Goal: Register for event/course: Sign up to attend an event or enroll in a course

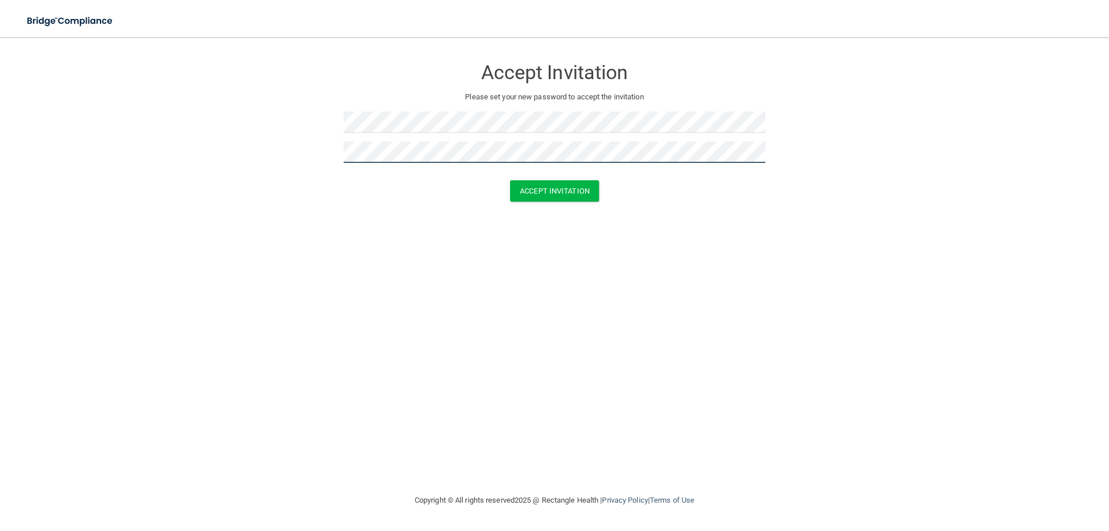
click at [510, 180] on button "Accept Invitation" at bounding box center [554, 190] width 89 height 21
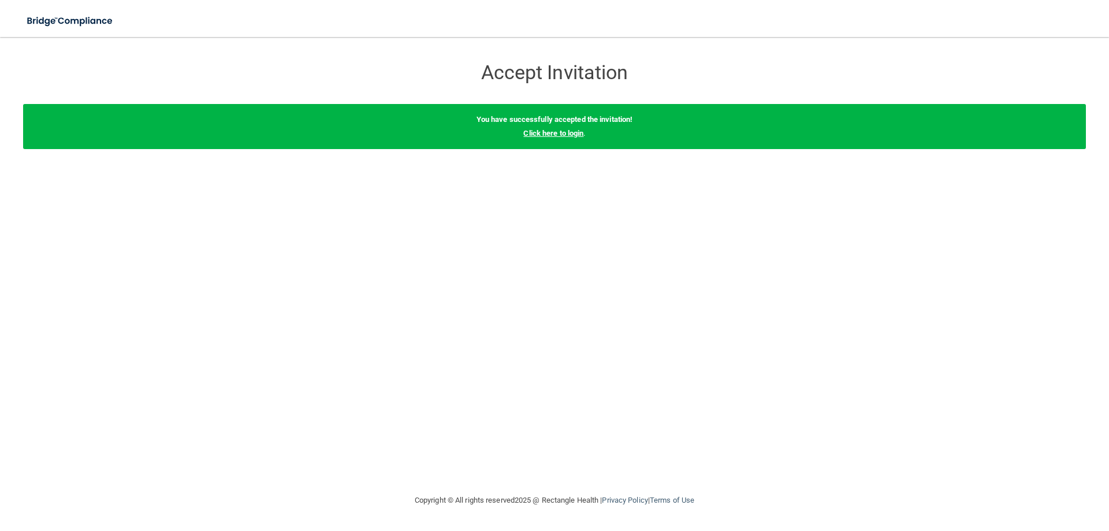
click at [552, 135] on link "Click here to login" at bounding box center [553, 133] width 60 height 9
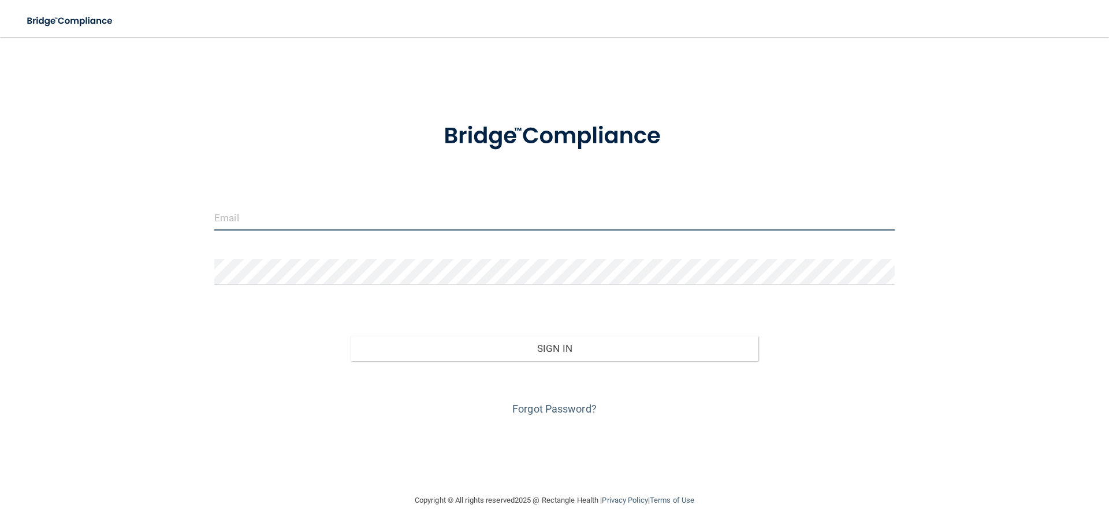
click at [449, 207] on input "email" at bounding box center [554, 218] width 681 height 26
type input "[EMAIL_ADDRESS][DOMAIN_NAME]"
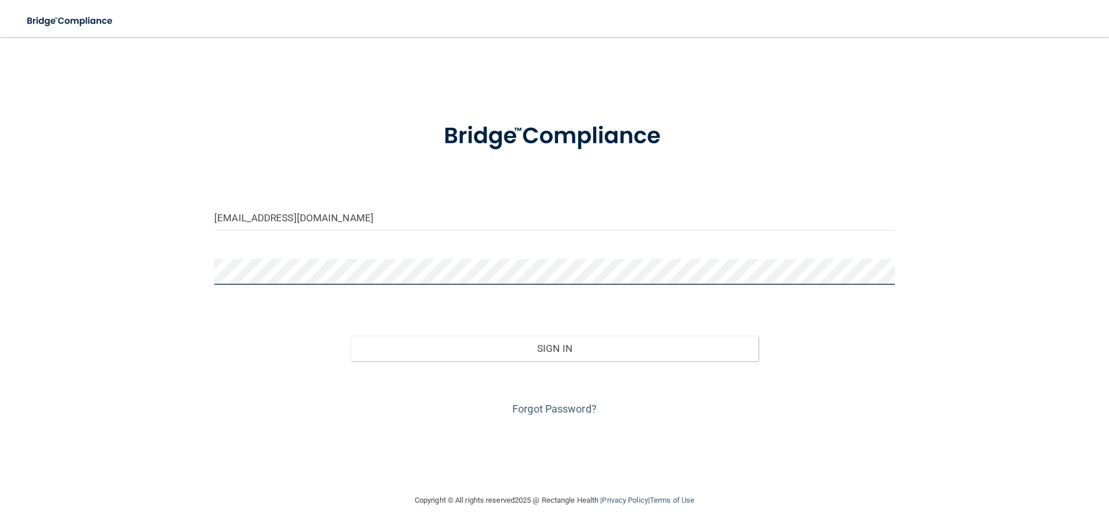
click at [351, 336] on button "Sign In" at bounding box center [555, 348] width 408 height 25
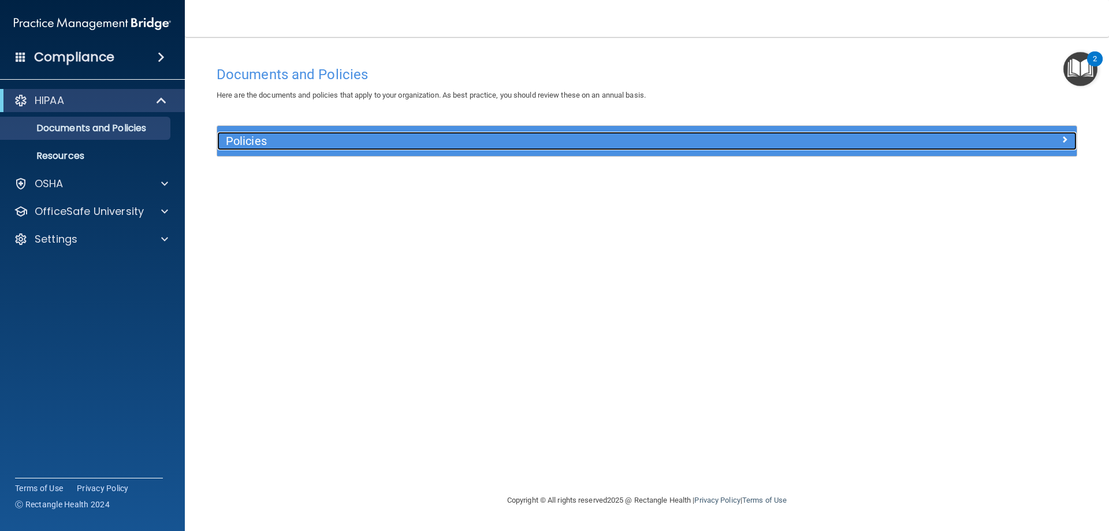
click at [296, 143] on h5 "Policies" at bounding box center [539, 141] width 627 height 13
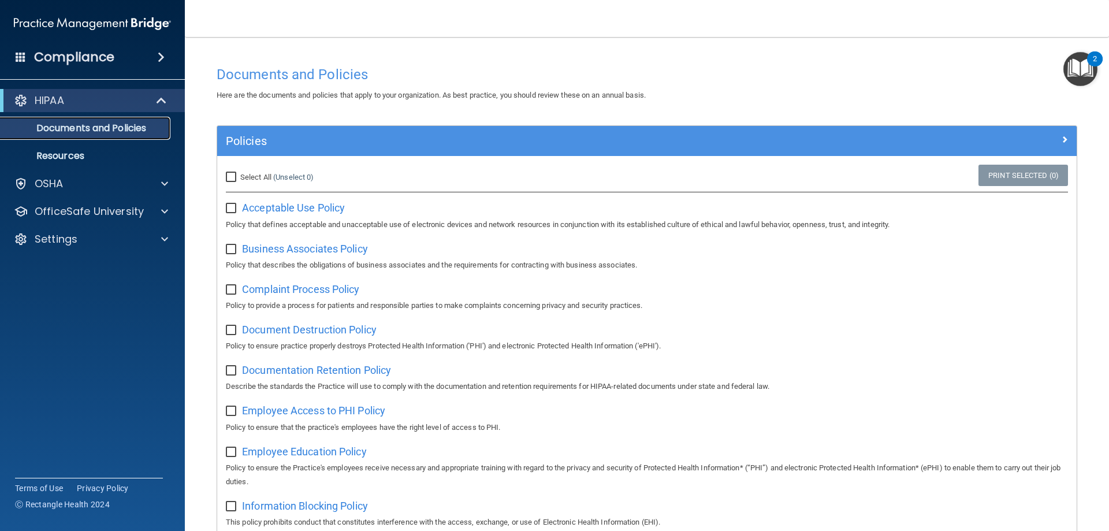
click at [113, 131] on p "Documents and Policies" at bounding box center [87, 128] width 158 height 12
click at [99, 102] on div "HIPAA" at bounding box center [76, 101] width 143 height 14
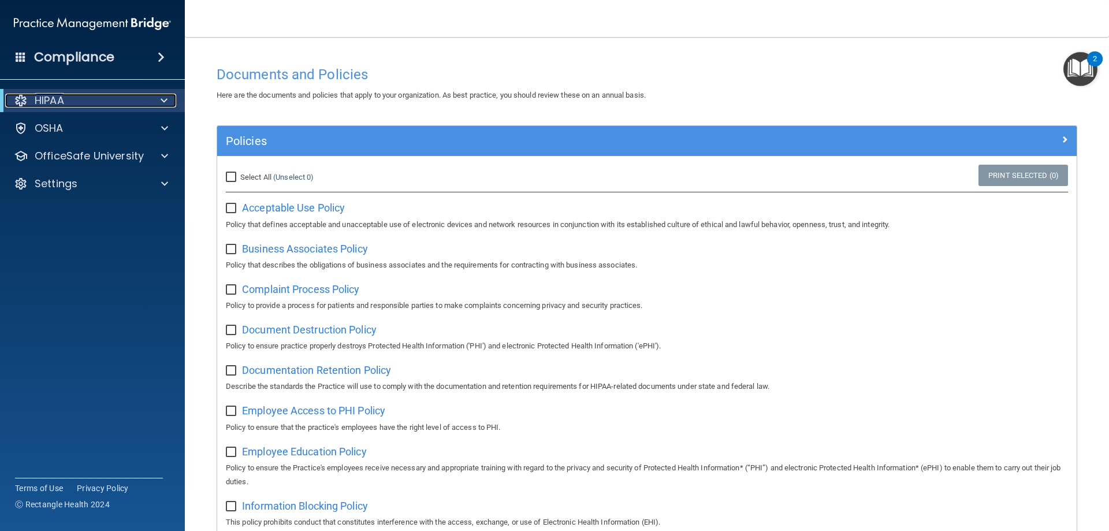
click at [53, 99] on p "HIPAA" at bounding box center [49, 101] width 29 height 14
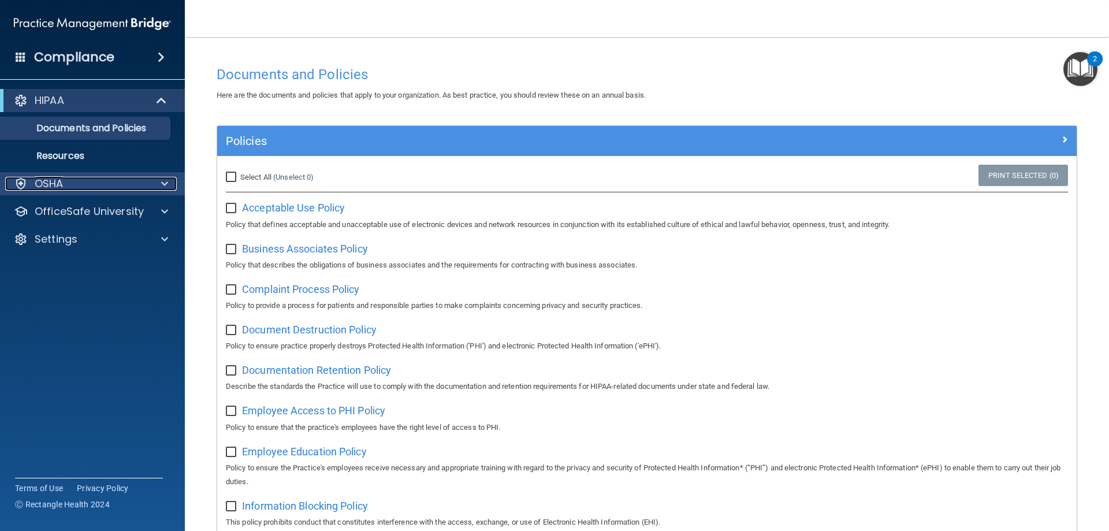
click at [79, 180] on div "OSHA" at bounding box center [76, 184] width 143 height 14
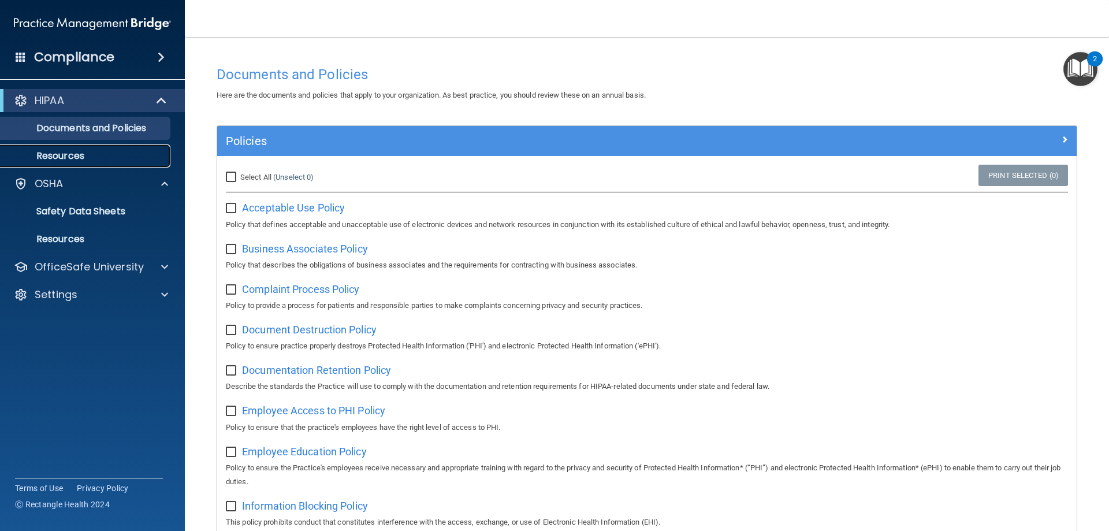
click at [70, 150] on p "Resources" at bounding box center [87, 156] width 158 height 12
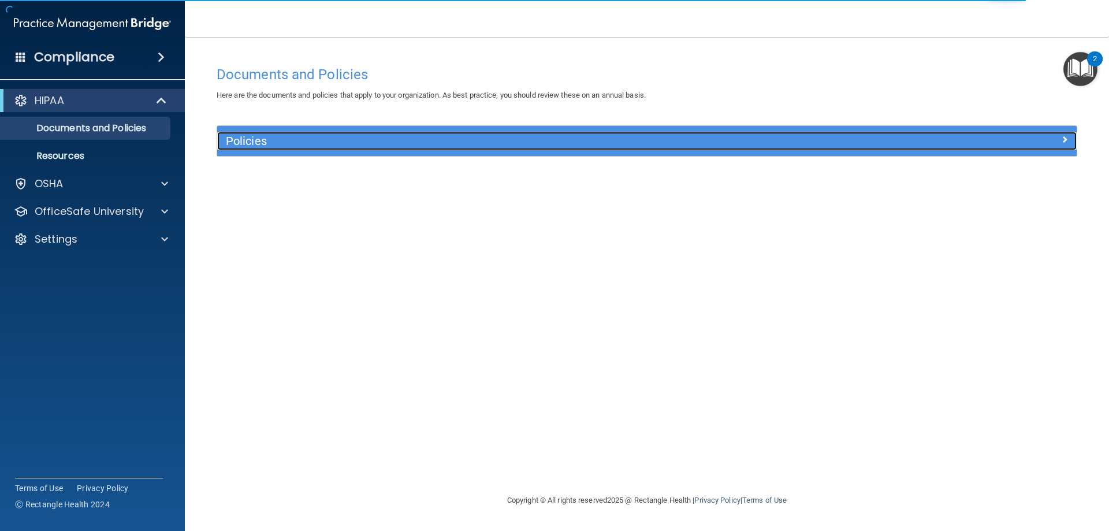
click at [299, 138] on h5 "Policies" at bounding box center [539, 141] width 627 height 13
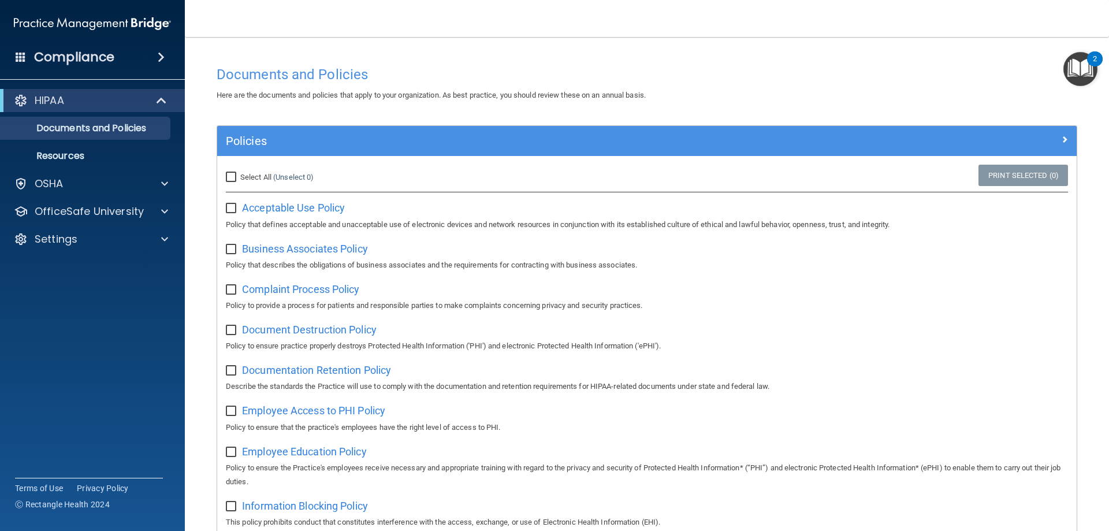
click at [230, 175] on input "Select All (Unselect 0) Unselect All" at bounding box center [232, 177] width 13 height 9
checkbox input "true"
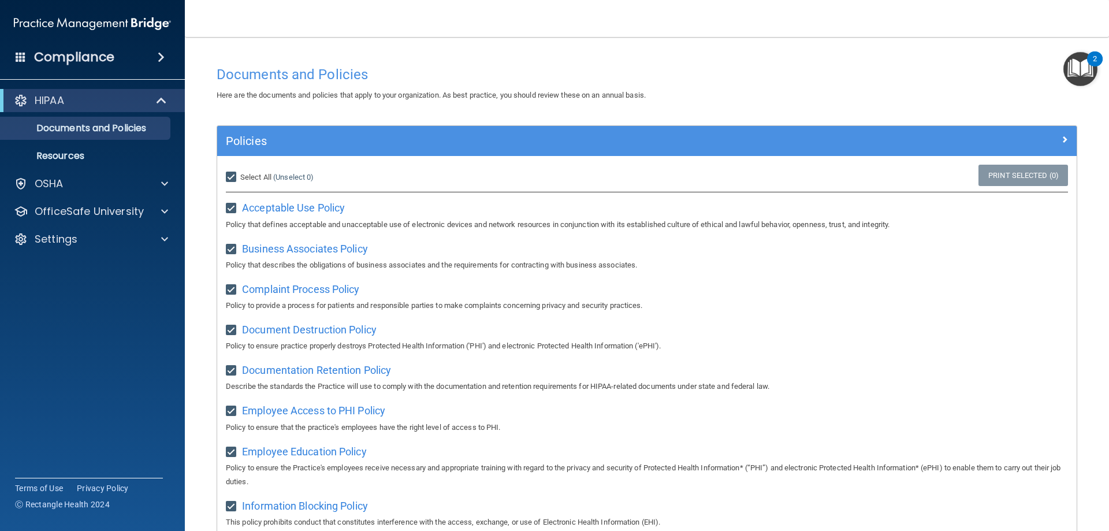
checkbox input "true"
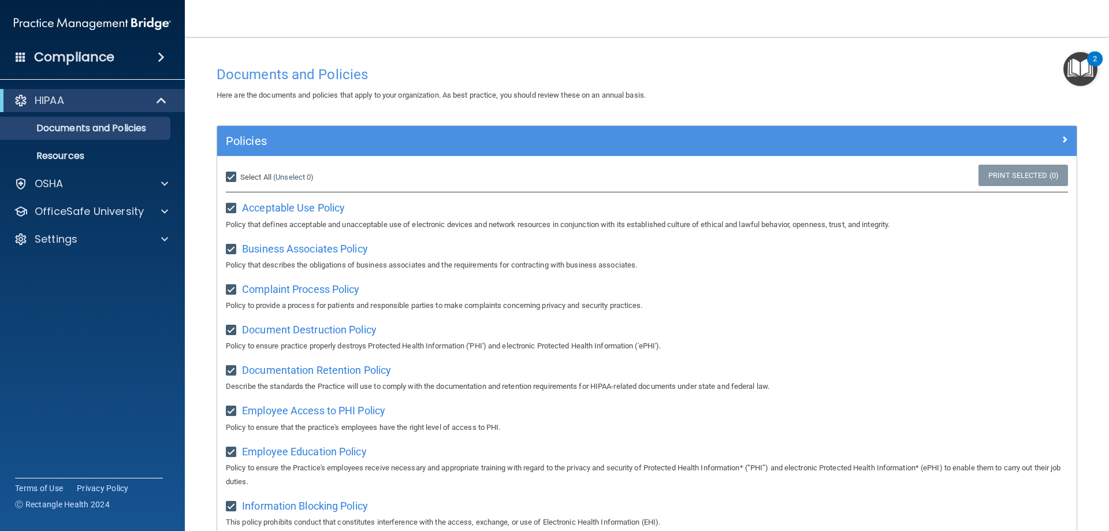
checkbox input "true"
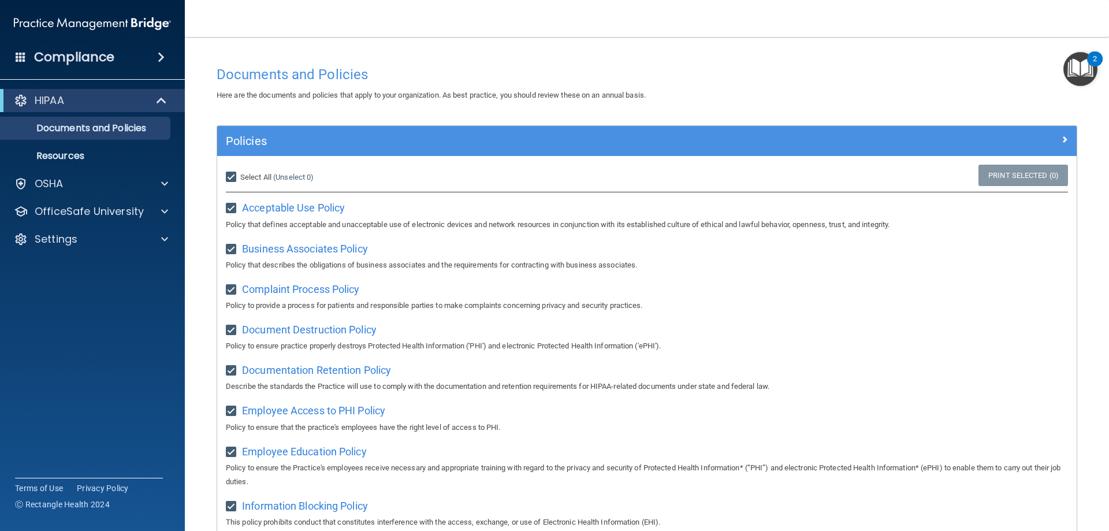
checkbox input "true"
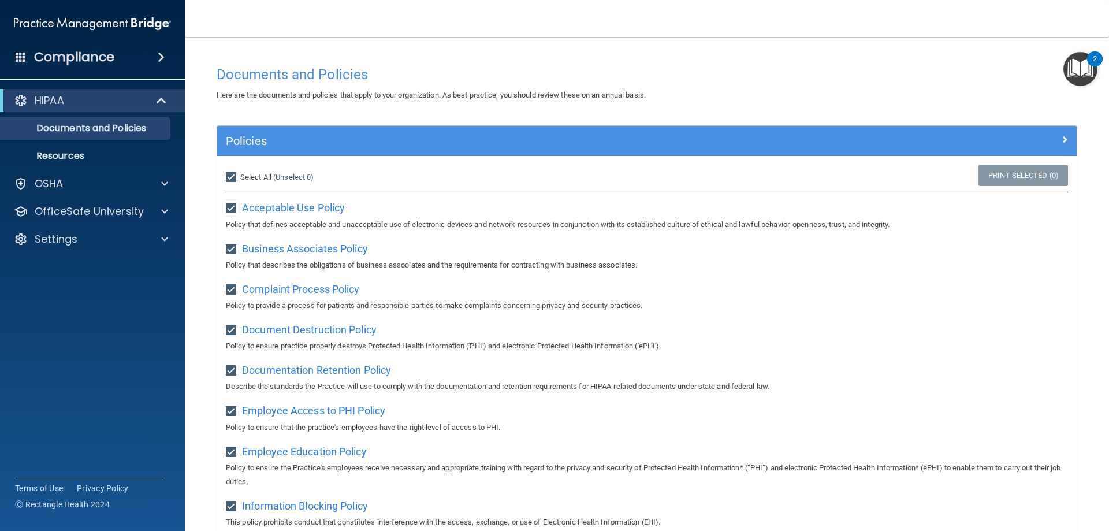
checkbox input "true"
click at [250, 176] on span "Unselect All" at bounding box center [259, 177] width 39 height 9
click at [239, 176] on input "Select All (Unselect 21) Unselect All" at bounding box center [232, 177] width 13 height 9
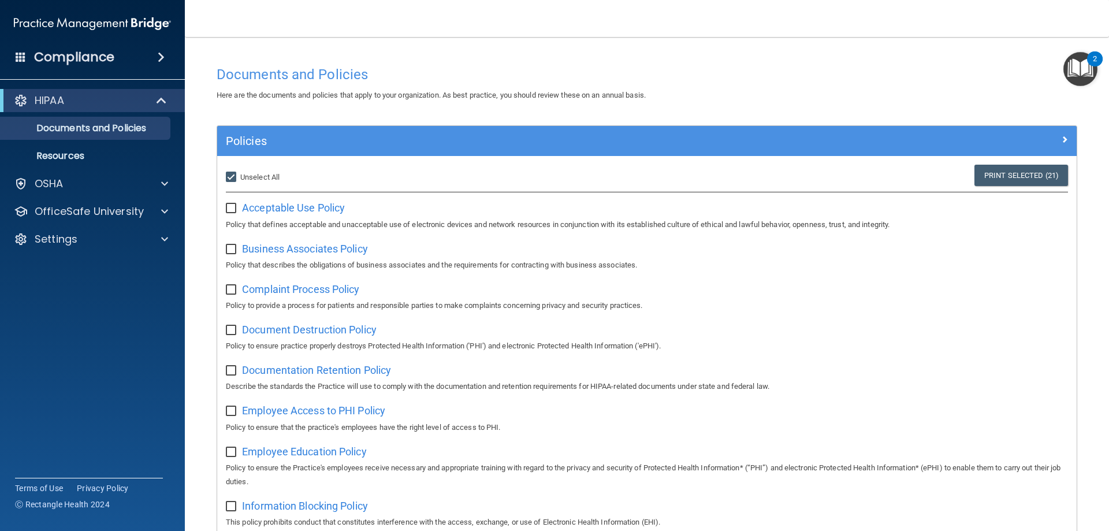
checkbox input "false"
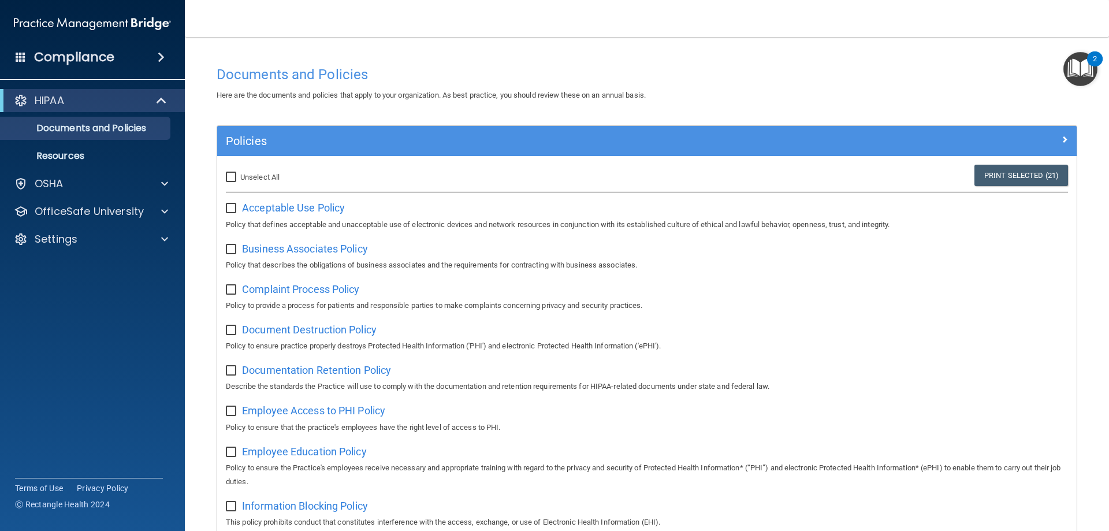
checkbox input "false"
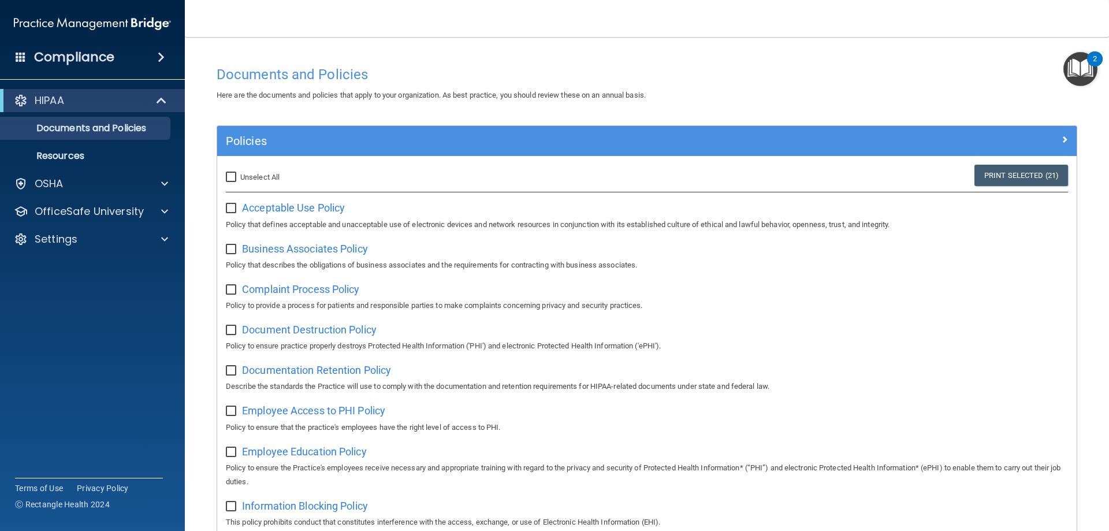
checkbox input "false"
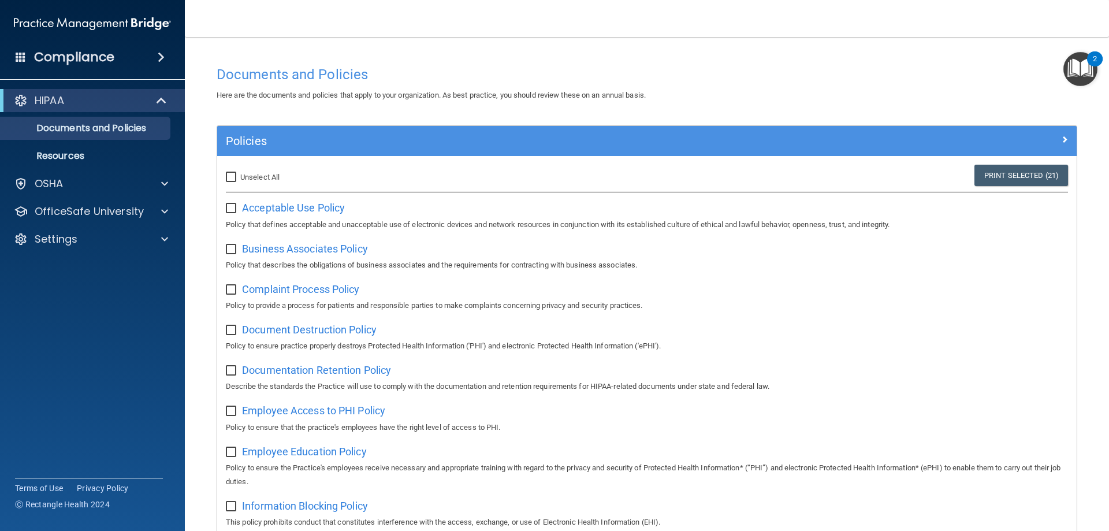
checkbox input "false"
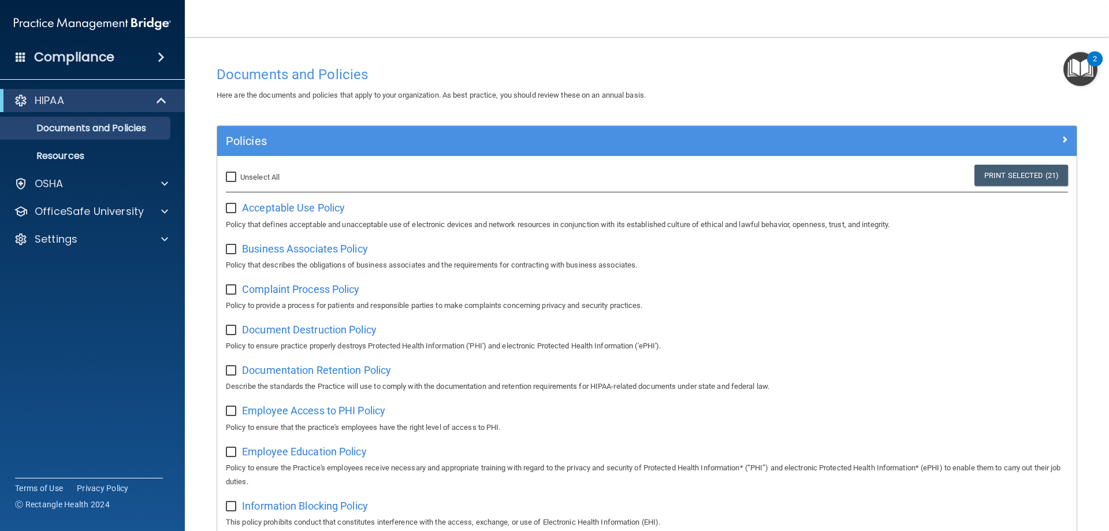
checkbox input "false"
click at [265, 207] on span "Acceptable Use Policy" at bounding box center [293, 208] width 103 height 12
click at [122, 181] on div "OSHA" at bounding box center [76, 184] width 143 height 14
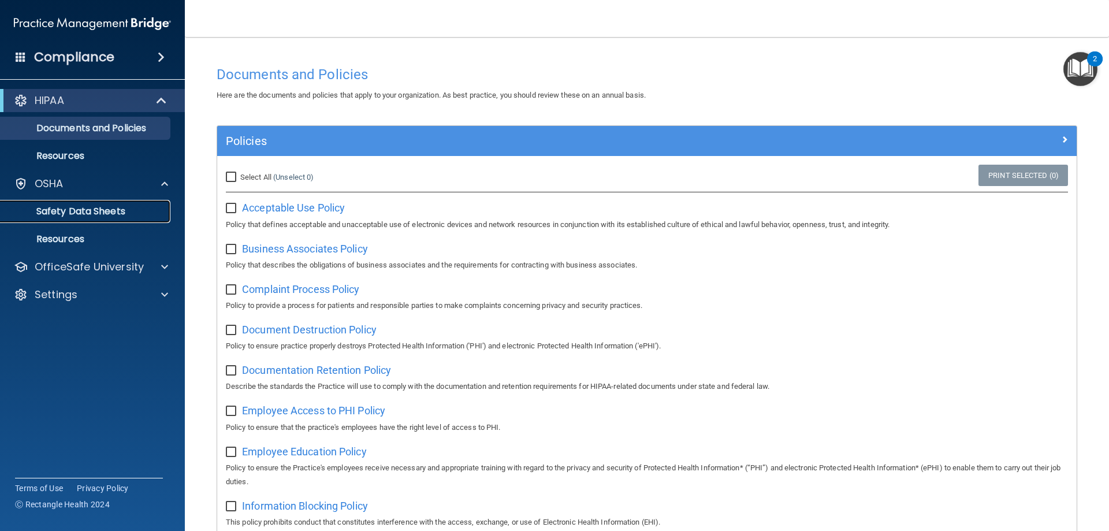
click at [111, 211] on p "Safety Data Sheets" at bounding box center [87, 212] width 158 height 12
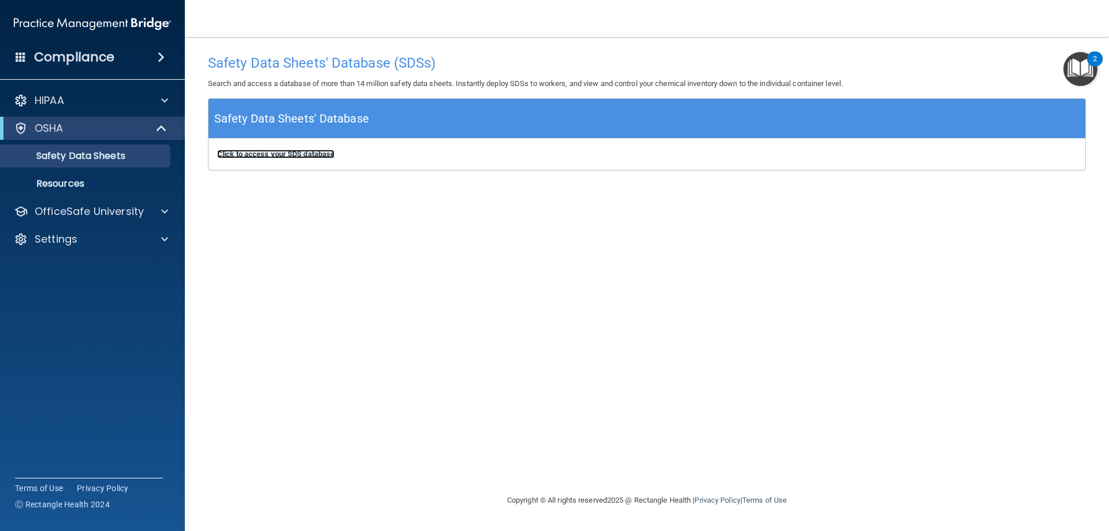
click at [280, 156] on b "Click to access your SDS database" at bounding box center [275, 154] width 117 height 9
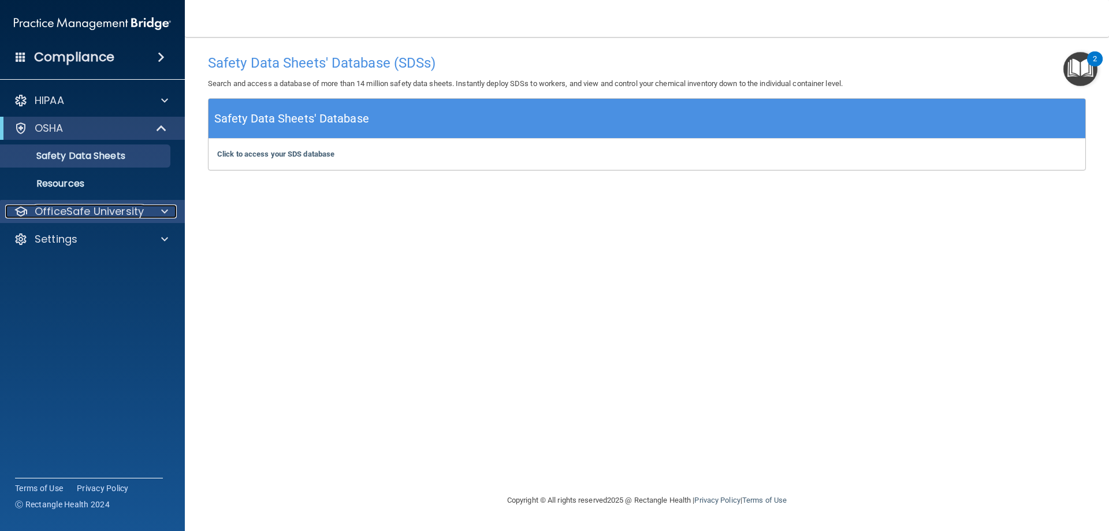
click at [158, 209] on div at bounding box center [162, 212] width 29 height 14
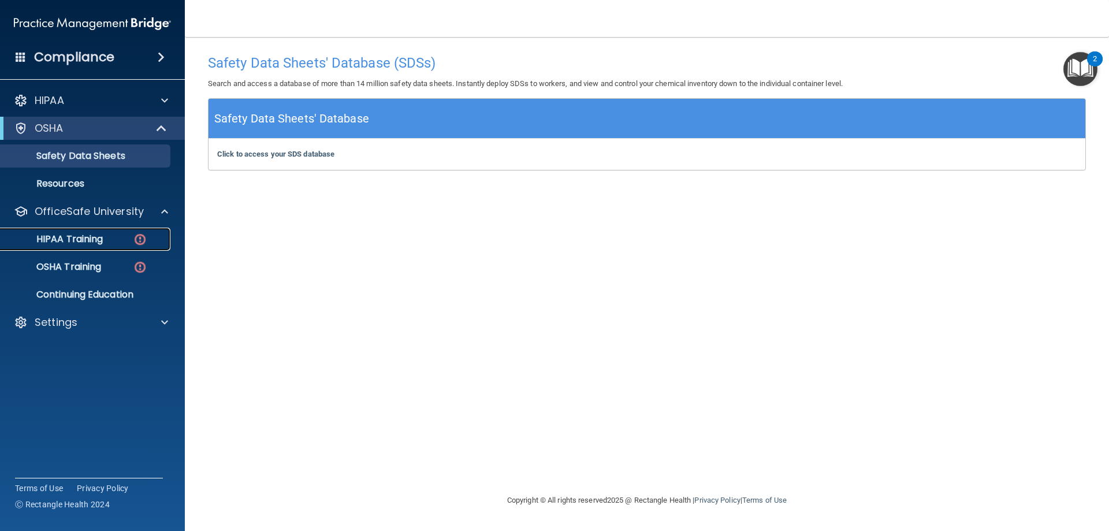
click at [83, 240] on p "HIPAA Training" at bounding box center [55, 239] width 95 height 12
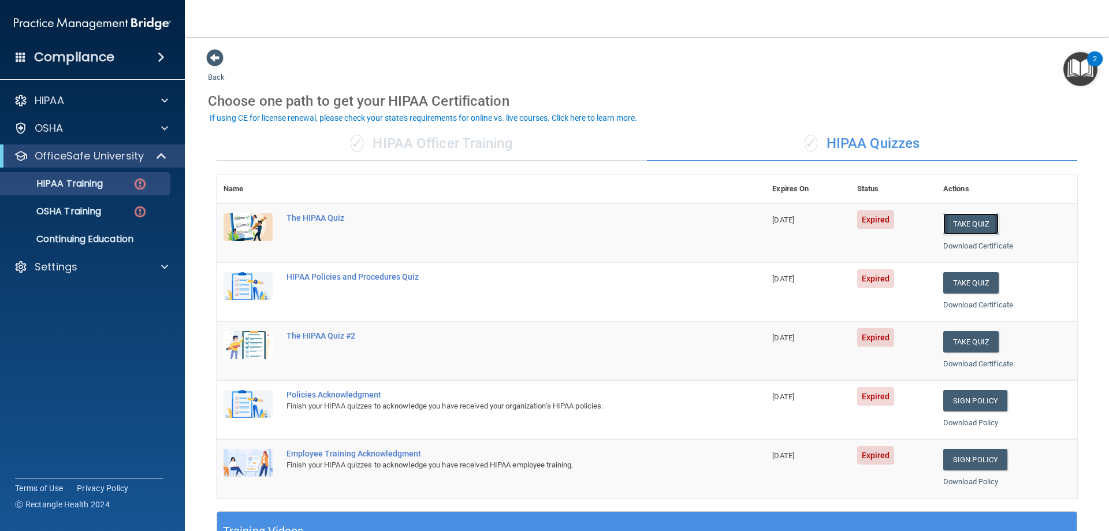
click at [974, 224] on button "Take Quiz" at bounding box center [970, 223] width 55 height 21
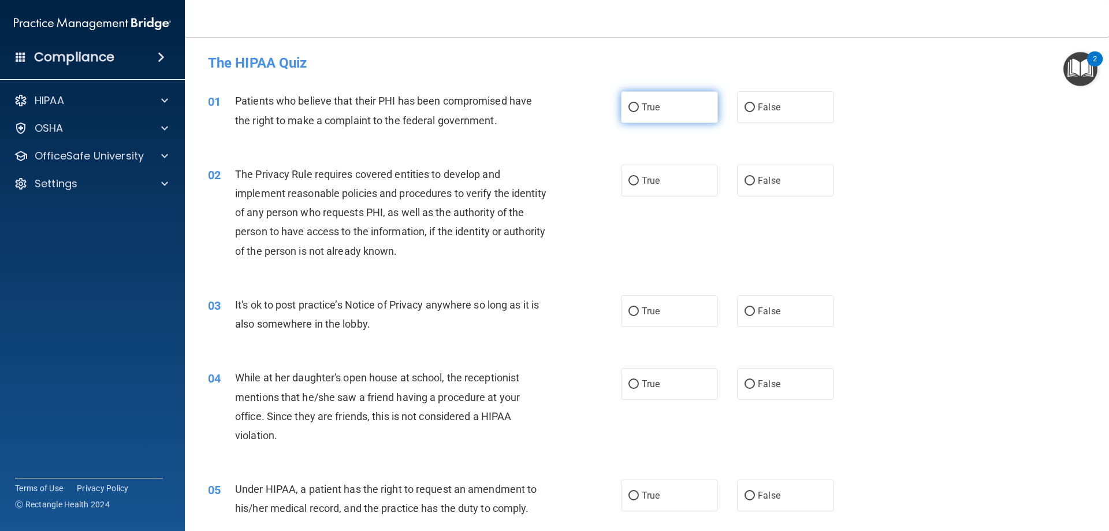
click at [636, 108] on label "True" at bounding box center [669, 107] width 97 height 32
click at [636, 108] on input "True" at bounding box center [634, 107] width 10 height 9
radio input "true"
click at [665, 315] on label "True" at bounding box center [669, 311] width 97 height 32
click at [639, 315] on input "True" at bounding box center [634, 311] width 10 height 9
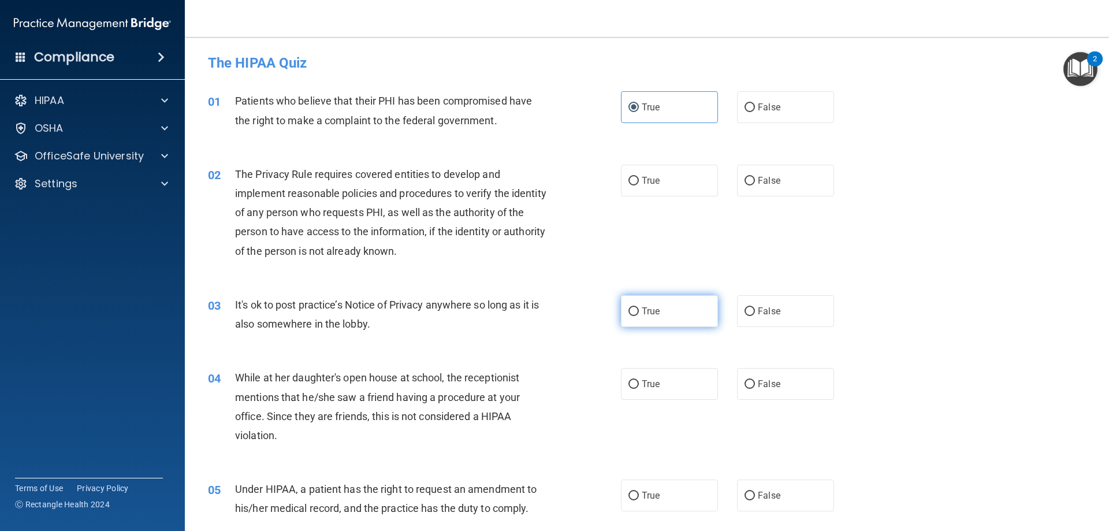
radio input "true"
click at [775, 381] on label "False" at bounding box center [785, 384] width 97 height 32
click at [755, 381] on input "False" at bounding box center [750, 384] width 10 height 9
radio input "true"
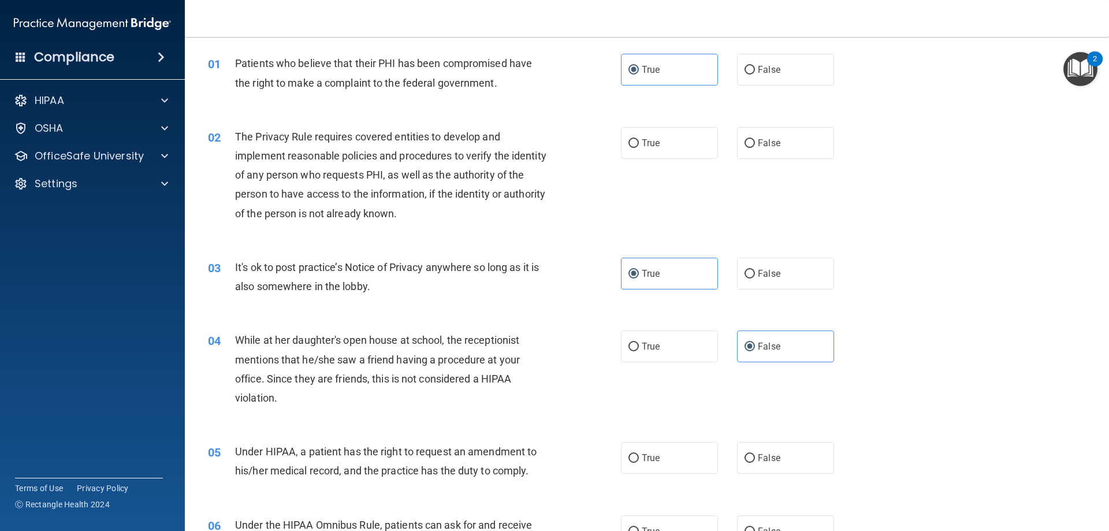
scroll to position [58, 0]
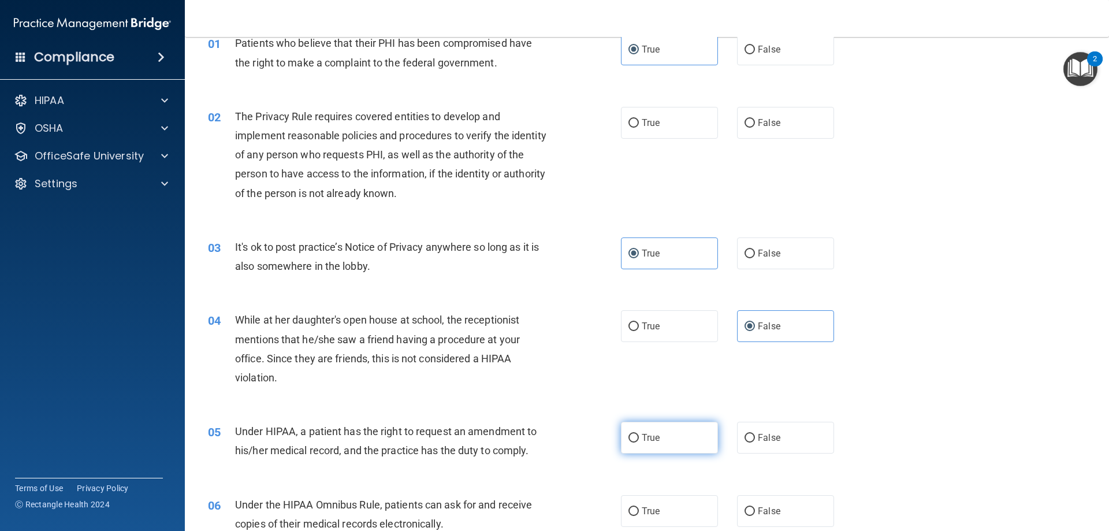
click at [628, 446] on label "True" at bounding box center [669, 438] width 97 height 32
click at [629, 443] on input "True" at bounding box center [634, 438] width 10 height 9
radio input "true"
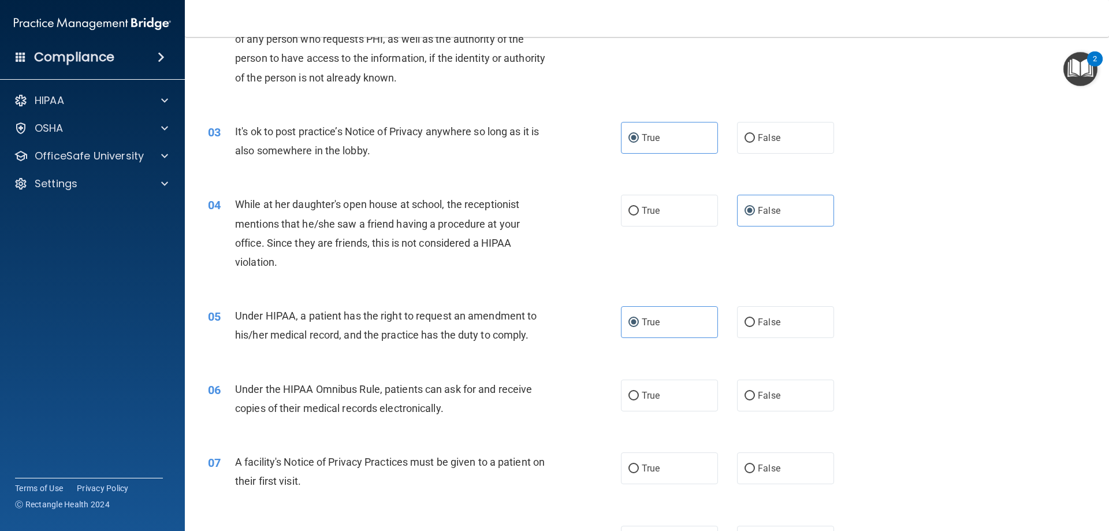
scroll to position [116, 0]
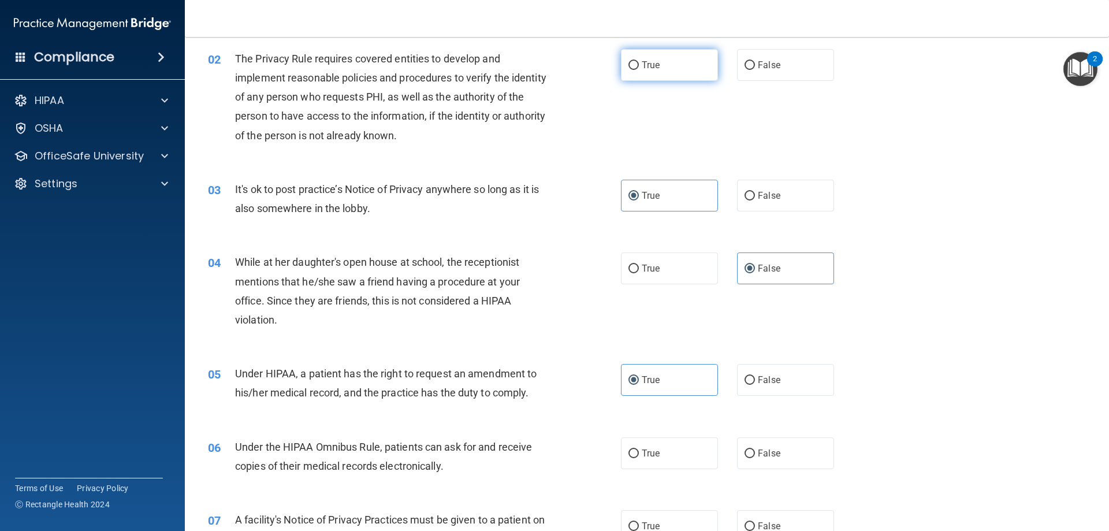
click at [664, 57] on label "True" at bounding box center [669, 65] width 97 height 32
click at [639, 61] on input "True" at bounding box center [634, 65] width 10 height 9
radio input "true"
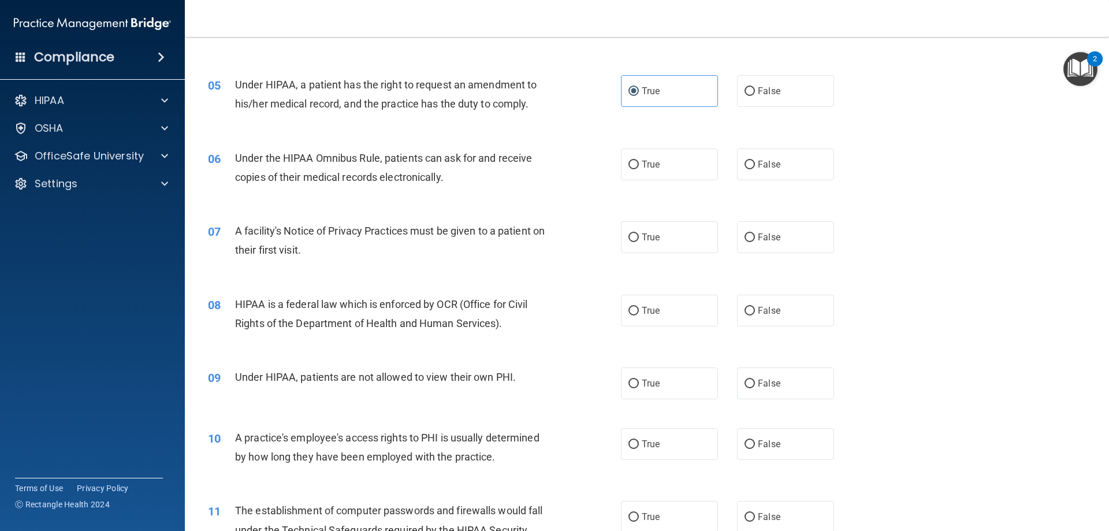
scroll to position [462, 0]
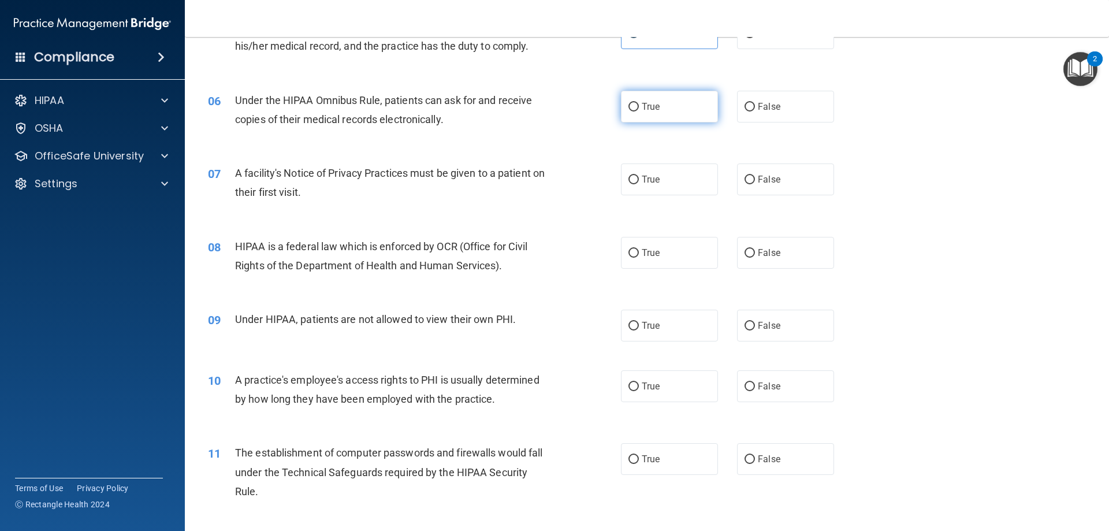
click at [688, 106] on label "True" at bounding box center [669, 107] width 97 height 32
click at [639, 106] on input "True" at bounding box center [634, 107] width 10 height 9
radio input "true"
click at [654, 177] on span "True" at bounding box center [651, 179] width 18 height 11
click at [639, 177] on input "True" at bounding box center [634, 180] width 10 height 9
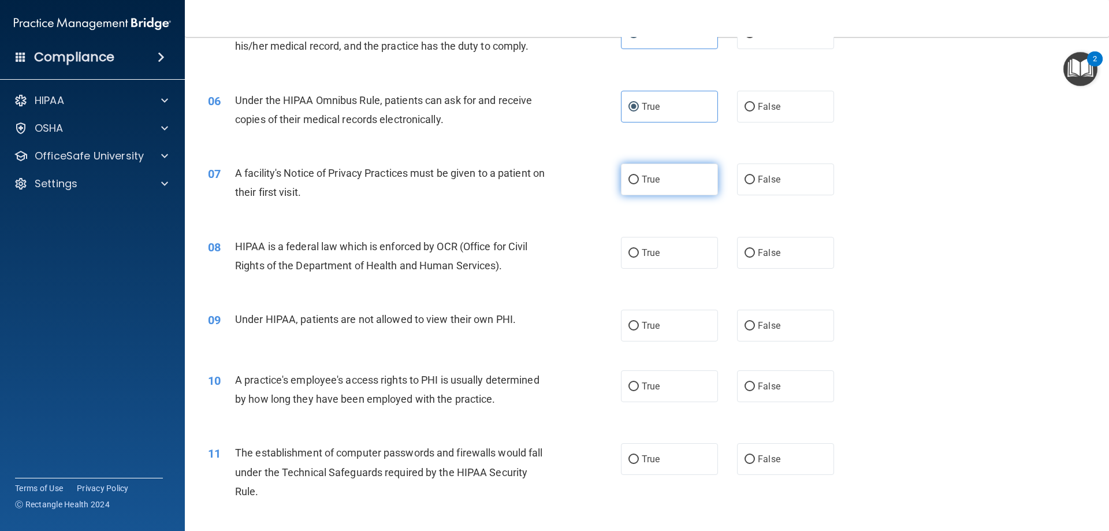
radio input "true"
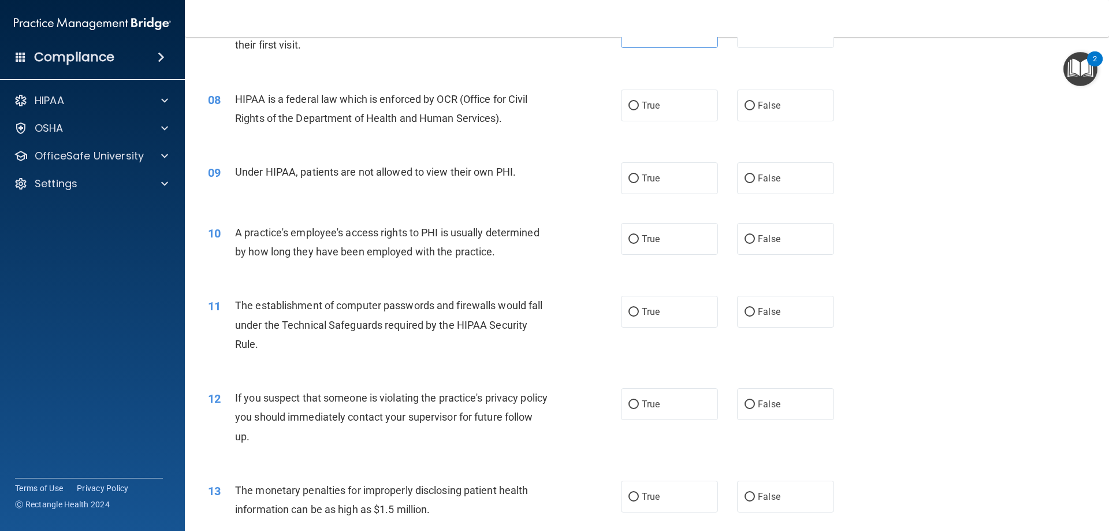
scroll to position [636, 0]
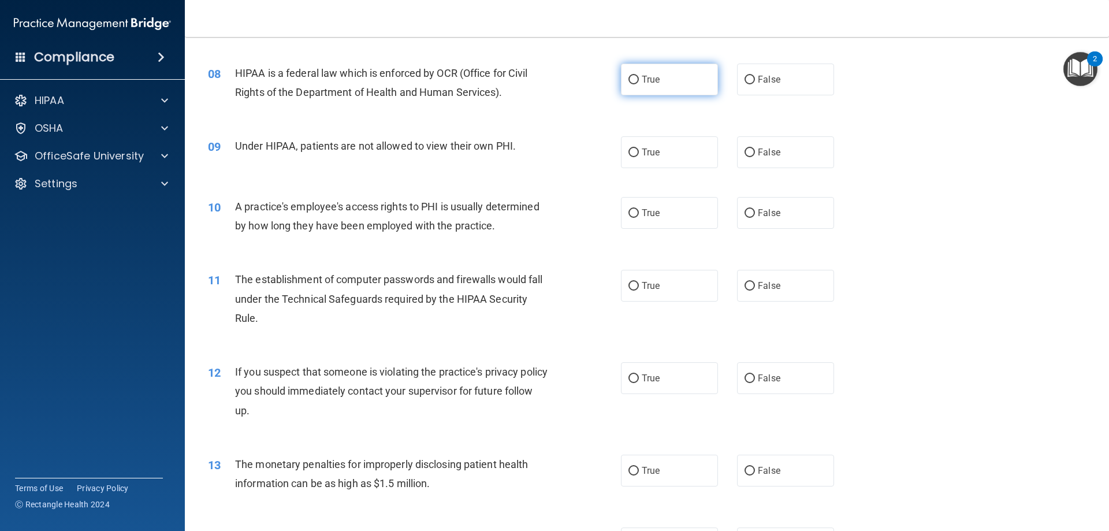
click at [631, 81] on input "True" at bounding box center [634, 80] width 10 height 9
radio input "true"
click at [750, 161] on label "False" at bounding box center [785, 152] width 97 height 32
click at [750, 157] on input "False" at bounding box center [750, 152] width 10 height 9
radio input "true"
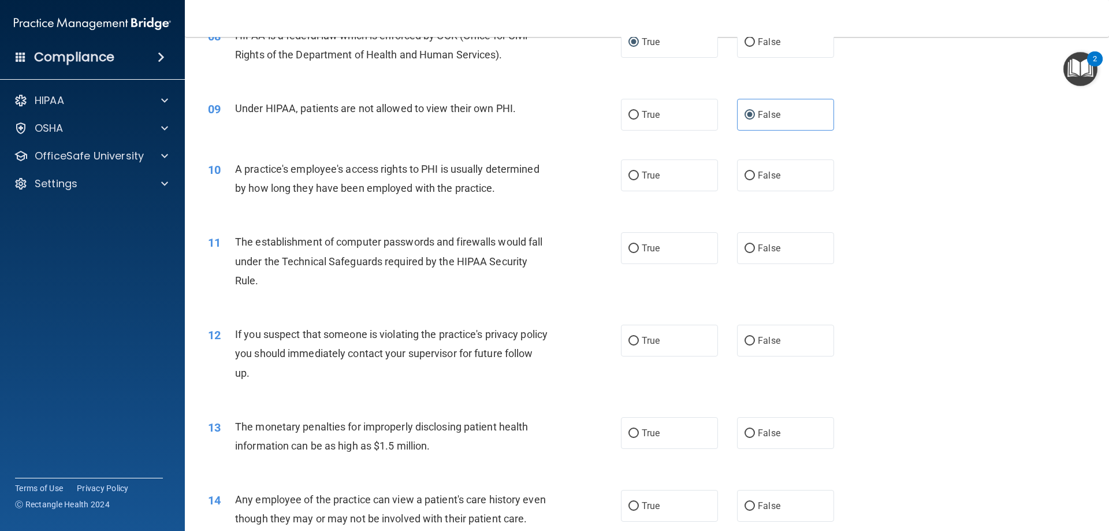
scroll to position [693, 0]
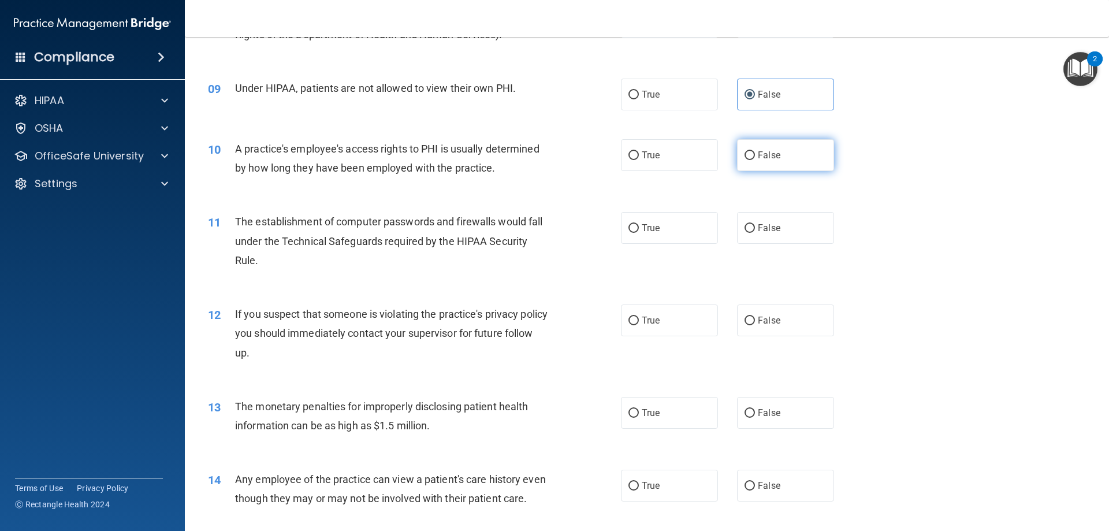
click at [774, 152] on span "False" at bounding box center [769, 155] width 23 height 11
click at [755, 152] on input "False" at bounding box center [750, 155] width 10 height 9
radio input "true"
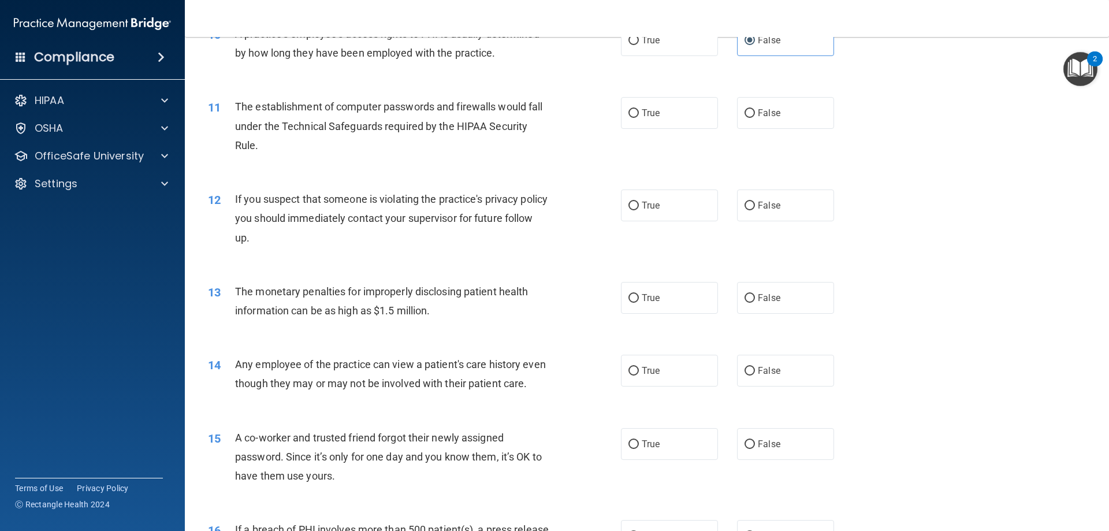
scroll to position [809, 0]
click at [640, 103] on label "True" at bounding box center [669, 112] width 97 height 32
click at [639, 109] on input "True" at bounding box center [634, 113] width 10 height 9
radio input "true"
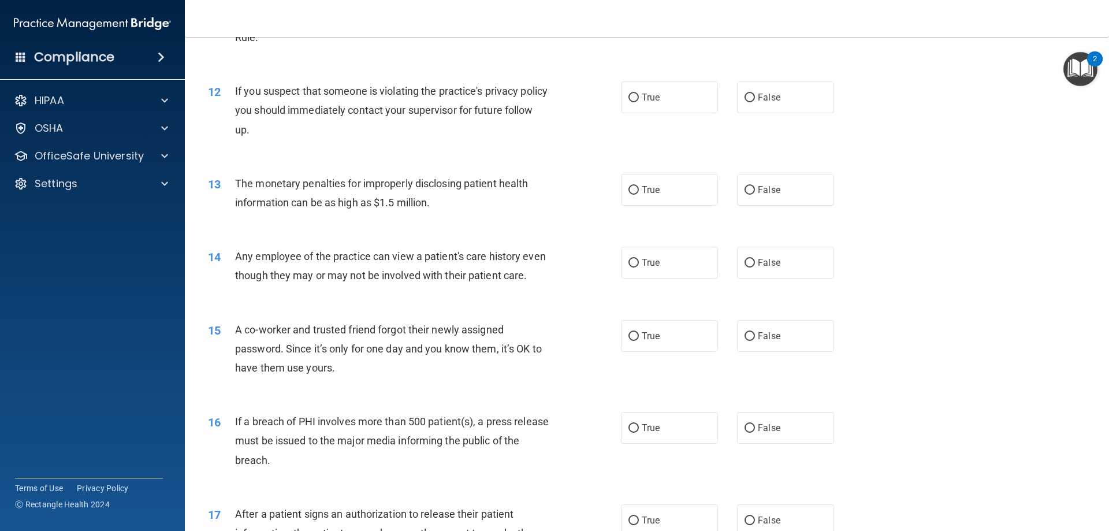
scroll to position [924, 0]
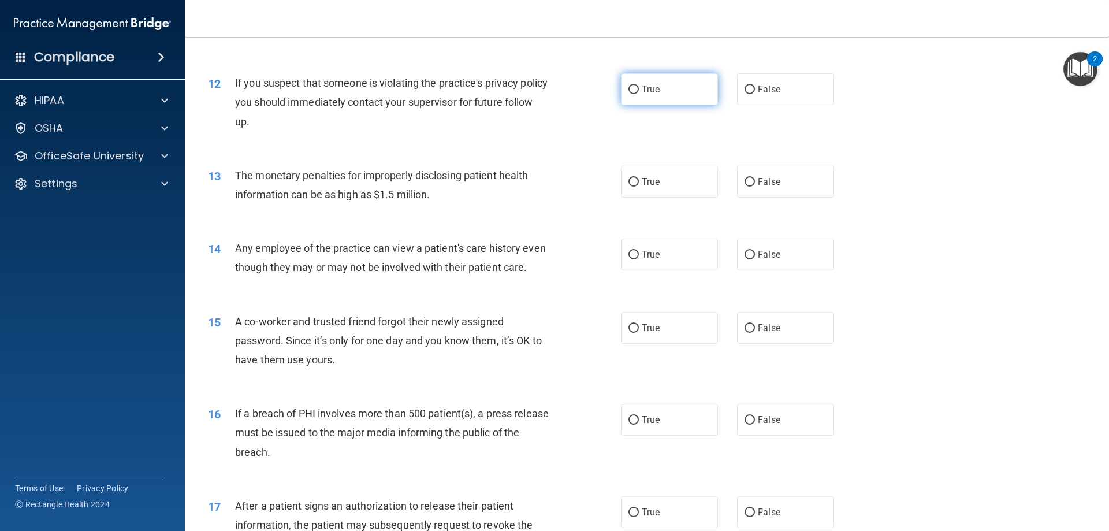
click at [652, 103] on label "True" at bounding box center [669, 89] width 97 height 32
click at [639, 94] on input "True" at bounding box center [634, 90] width 10 height 9
radio input "true"
click at [649, 197] on label "True" at bounding box center [669, 182] width 97 height 32
click at [639, 187] on input "True" at bounding box center [634, 182] width 10 height 9
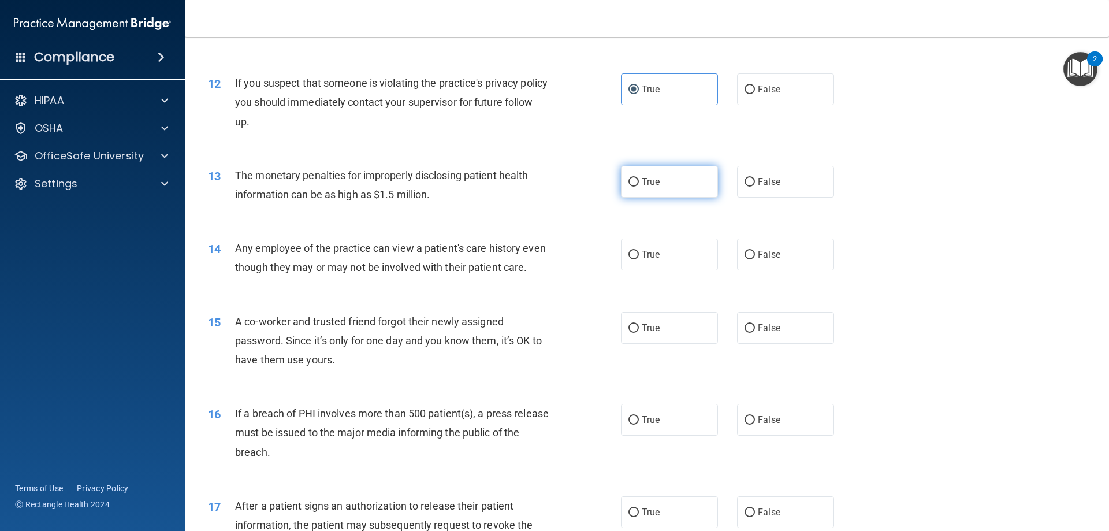
radio input "true"
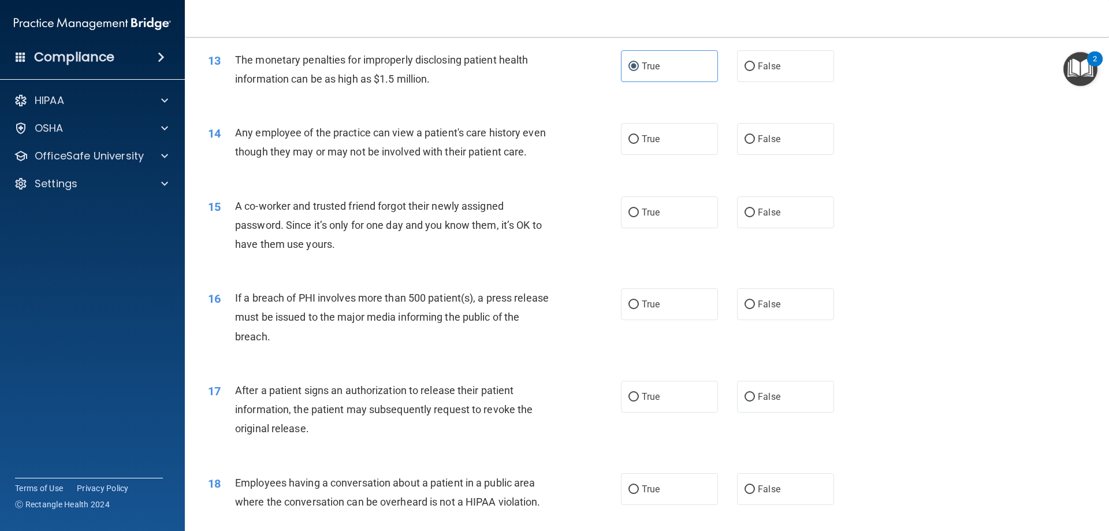
scroll to position [1098, 0]
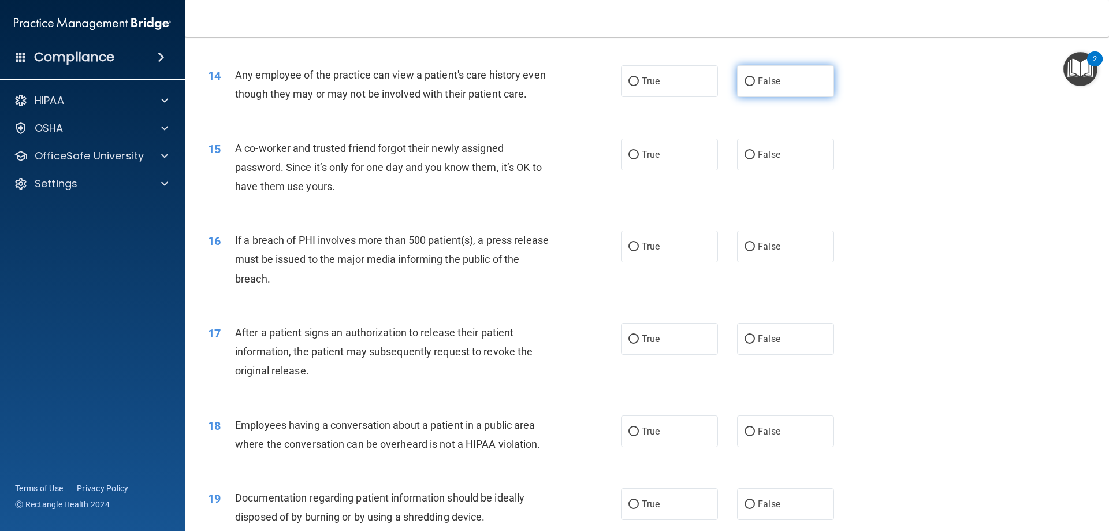
click at [789, 80] on label "False" at bounding box center [785, 81] width 97 height 32
click at [755, 80] on input "False" at bounding box center [750, 81] width 10 height 9
radio input "true"
click at [801, 169] on label "False" at bounding box center [785, 155] width 97 height 32
click at [755, 159] on input "False" at bounding box center [750, 155] width 10 height 9
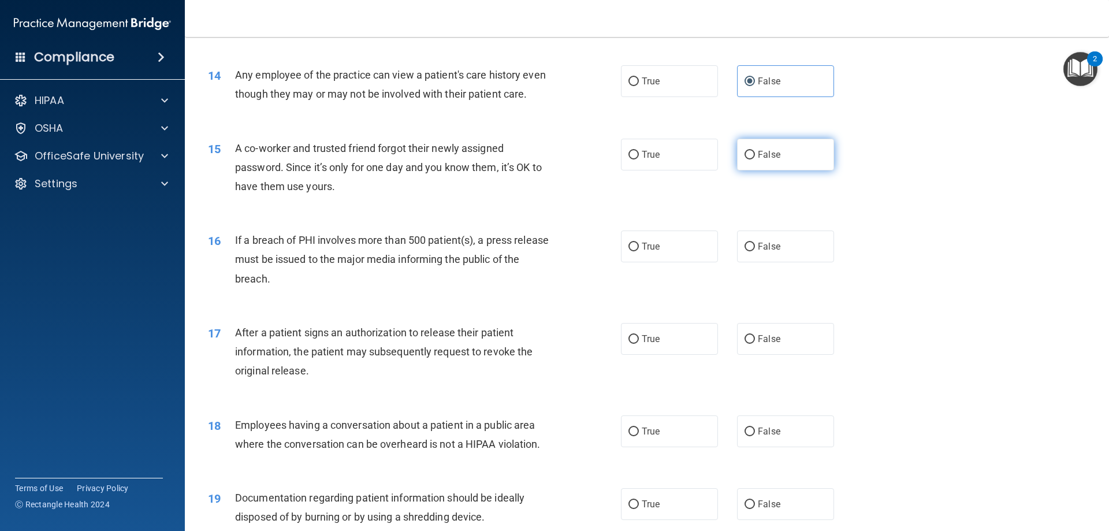
radio input "true"
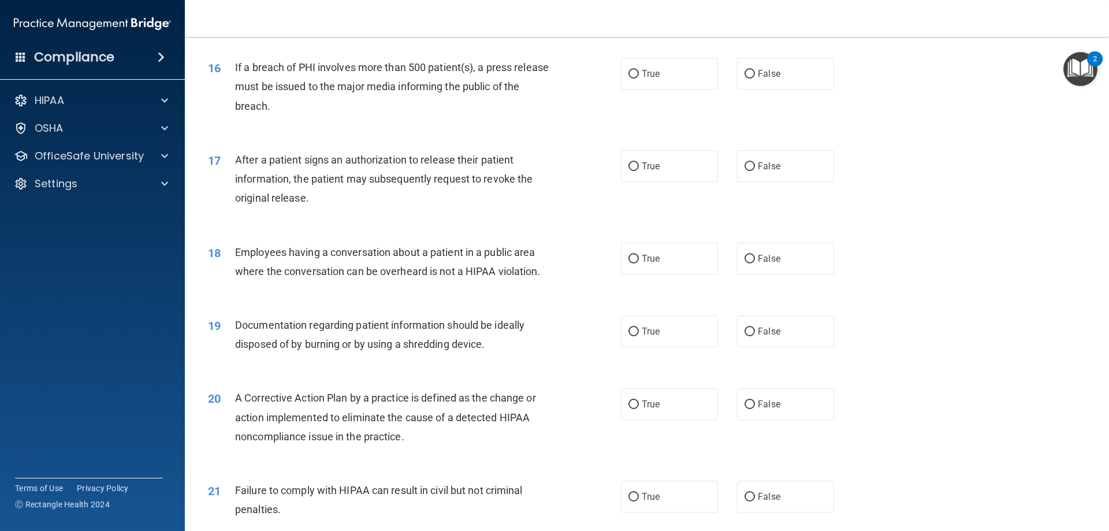
scroll to position [1271, 0]
click at [644, 85] on label "True" at bounding box center [669, 73] width 97 height 32
click at [639, 78] on input "True" at bounding box center [634, 73] width 10 height 9
radio input "true"
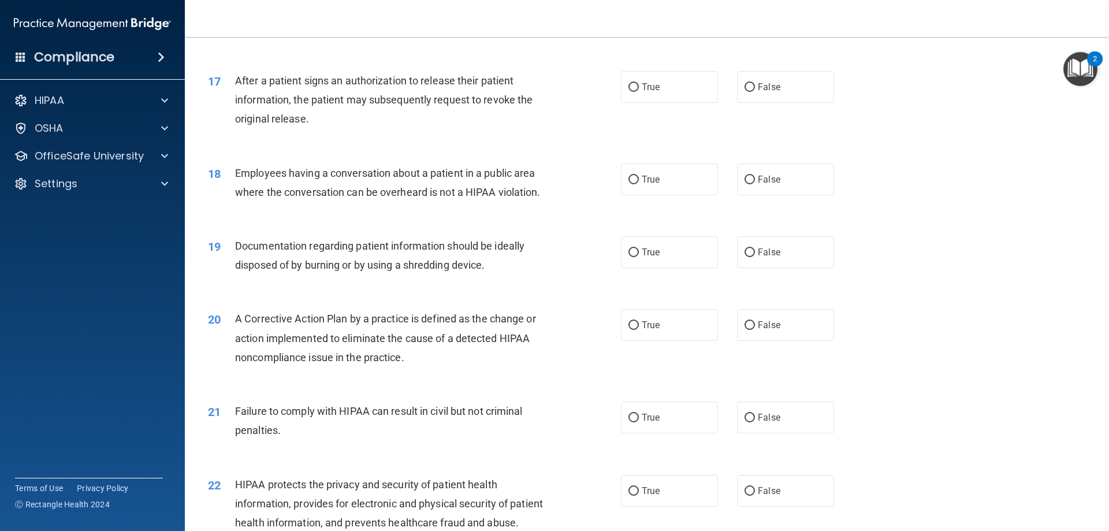
scroll to position [1387, 0]
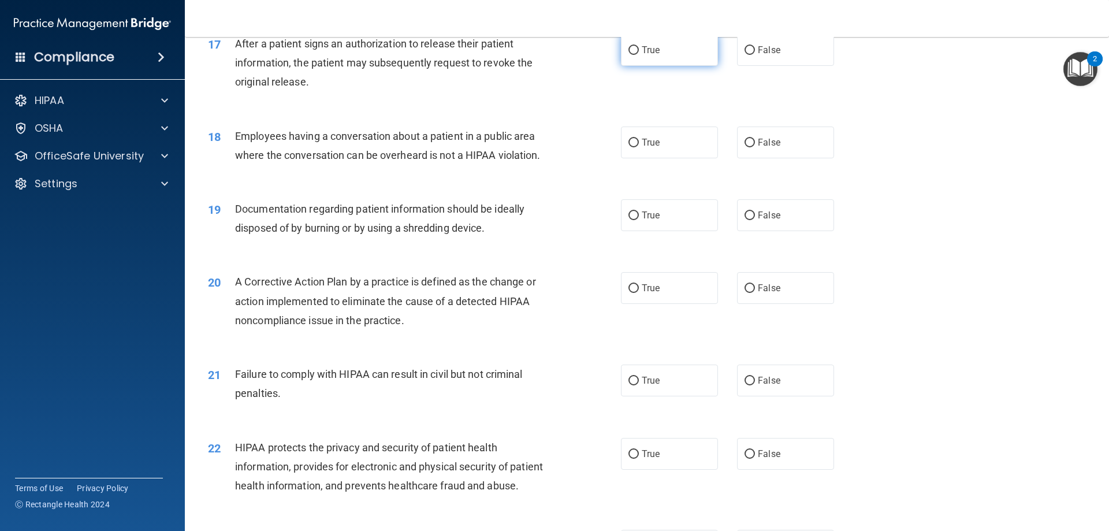
click at [633, 55] on input "True" at bounding box center [634, 50] width 10 height 9
radio input "true"
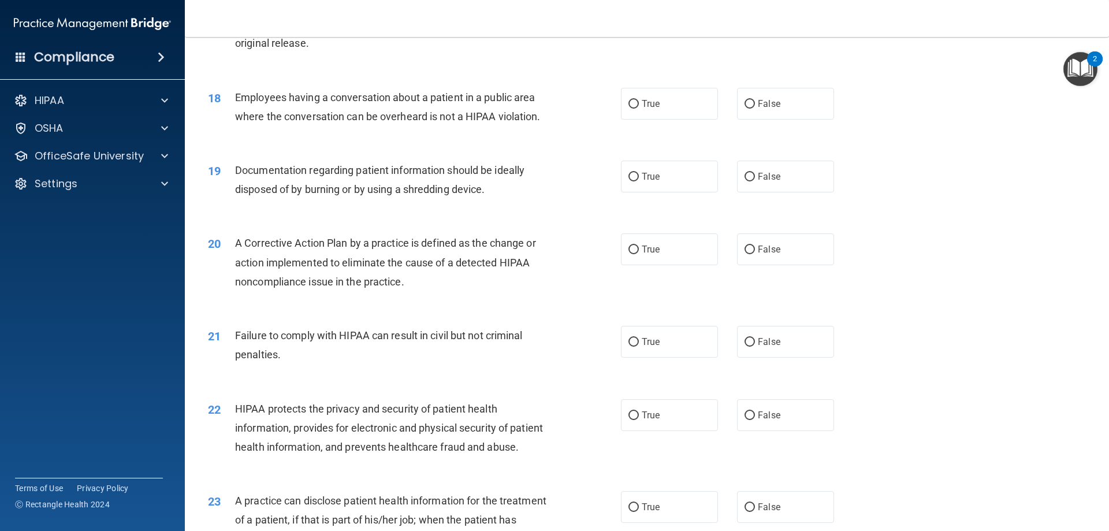
scroll to position [1452, 0]
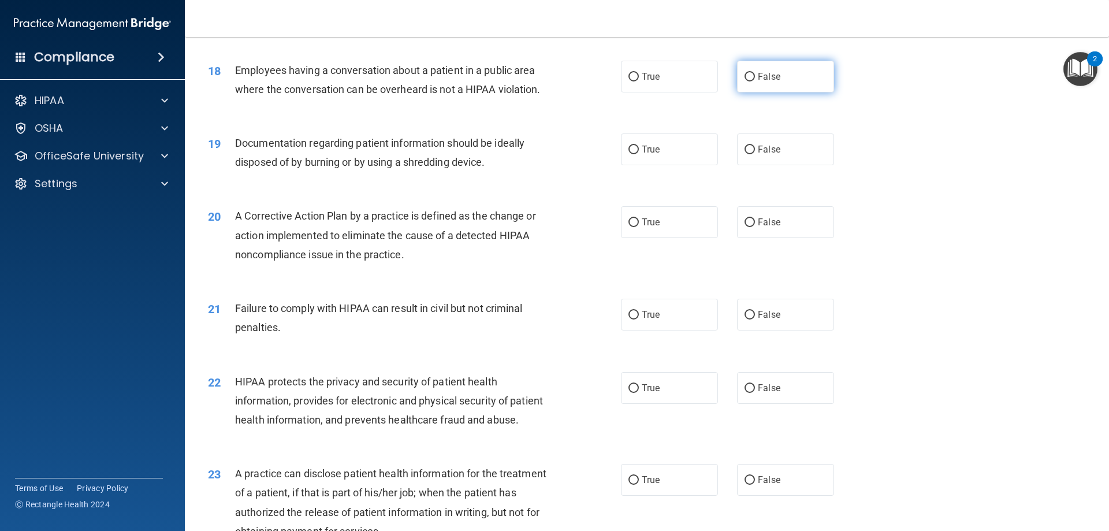
click at [768, 82] on span "False" at bounding box center [769, 76] width 23 height 11
click at [755, 81] on input "False" at bounding box center [750, 77] width 10 height 9
radio input "true"
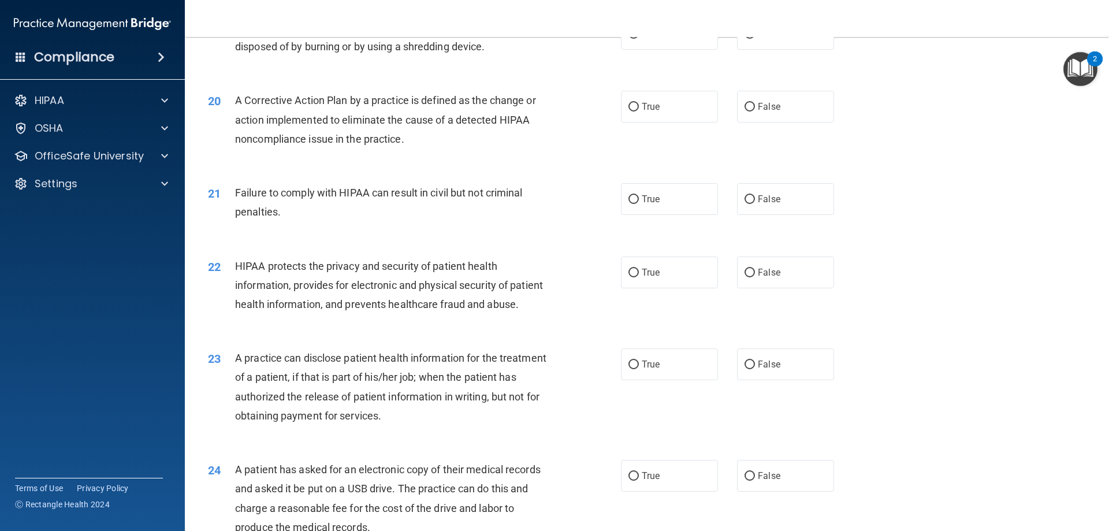
scroll to position [1510, 0]
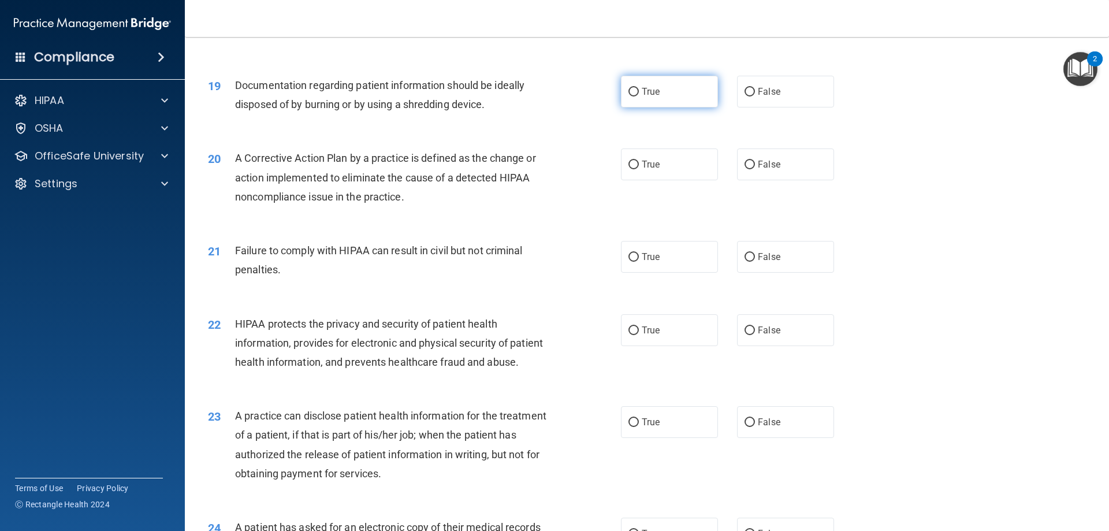
click at [656, 107] on label "True" at bounding box center [669, 92] width 97 height 32
click at [639, 96] on input "True" at bounding box center [634, 92] width 10 height 9
radio input "true"
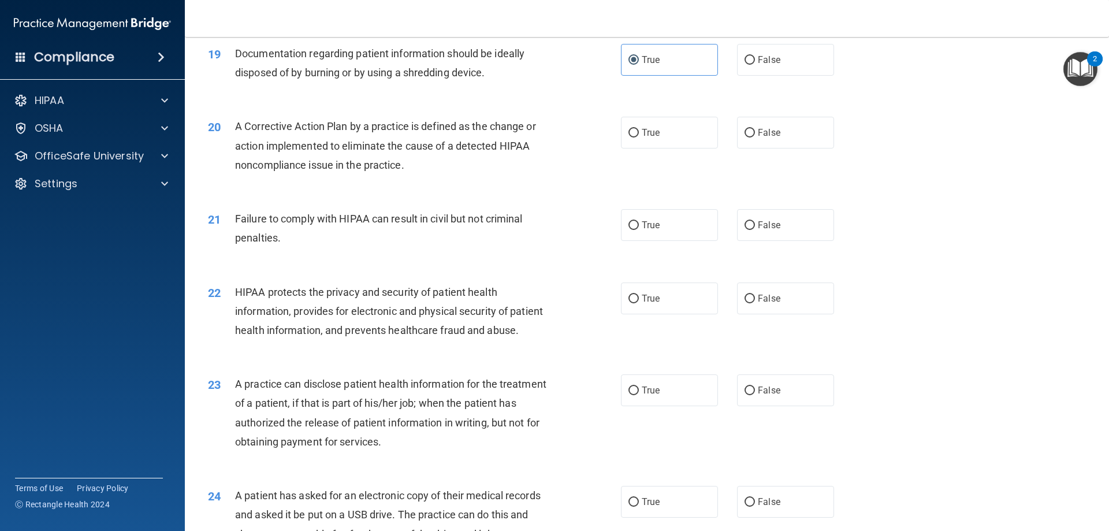
scroll to position [1568, 0]
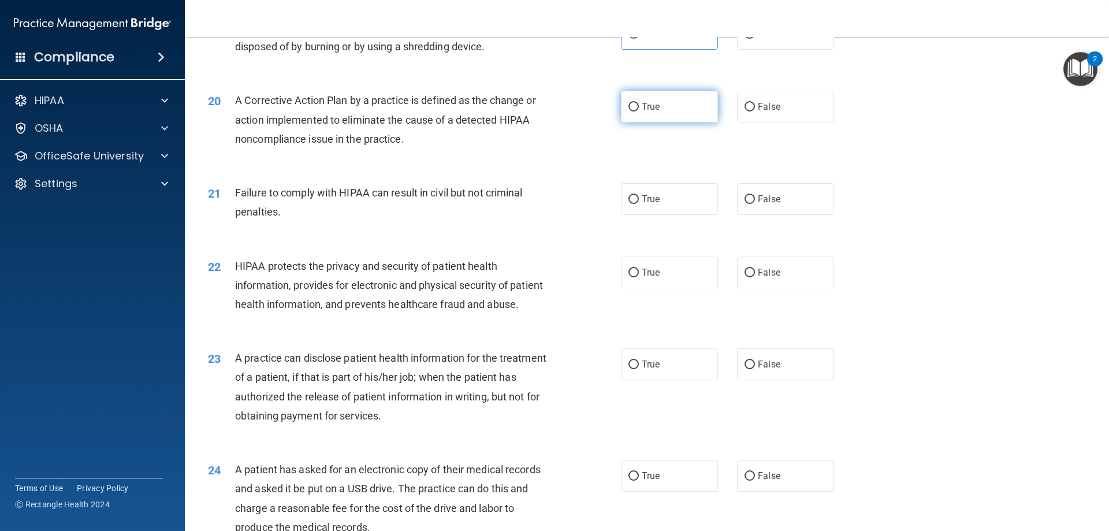
click at [655, 112] on span "True" at bounding box center [651, 106] width 18 height 11
click at [639, 112] on input "True" at bounding box center [634, 107] width 10 height 9
radio input "true"
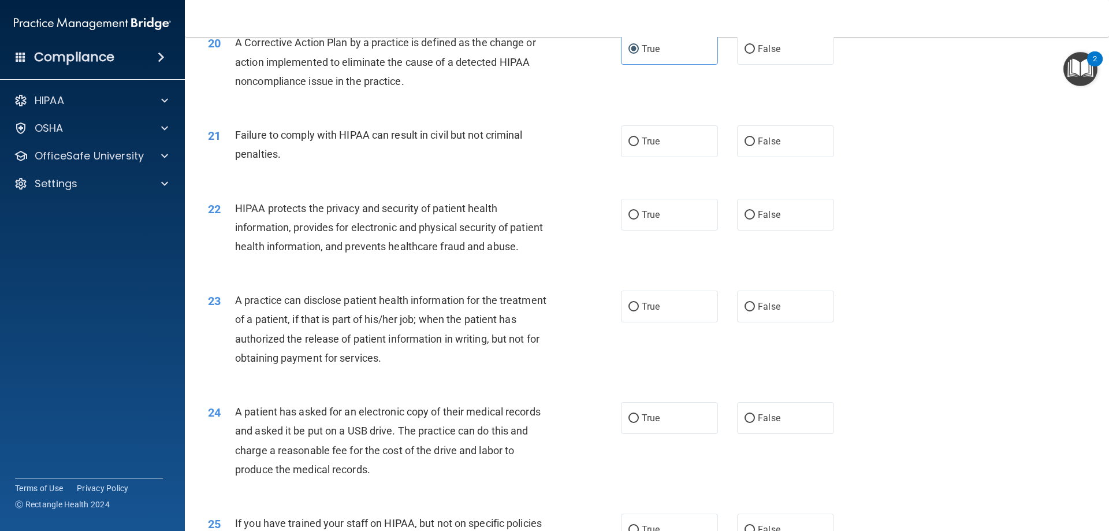
scroll to position [1684, 0]
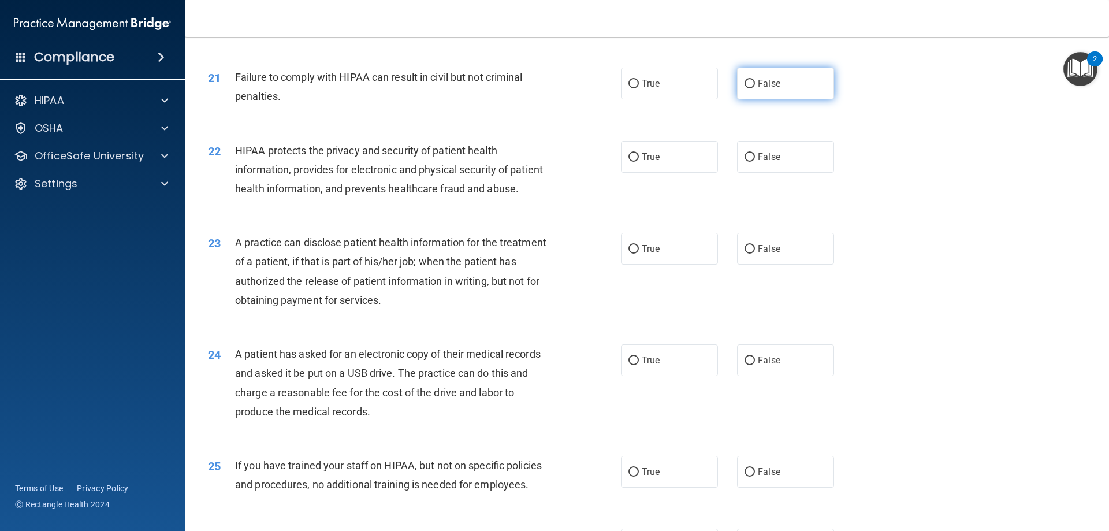
click at [769, 91] on label "False" at bounding box center [785, 84] width 97 height 32
click at [755, 88] on input "False" at bounding box center [750, 84] width 10 height 9
radio input "true"
click at [638, 173] on label "True" at bounding box center [669, 157] width 97 height 32
click at [638, 162] on input "True" at bounding box center [634, 157] width 10 height 9
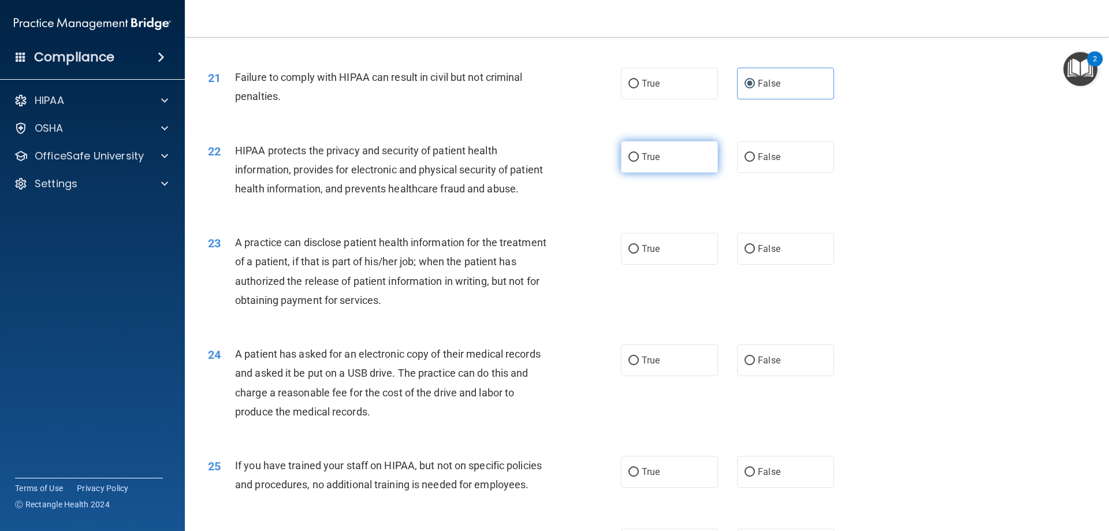
radio input "true"
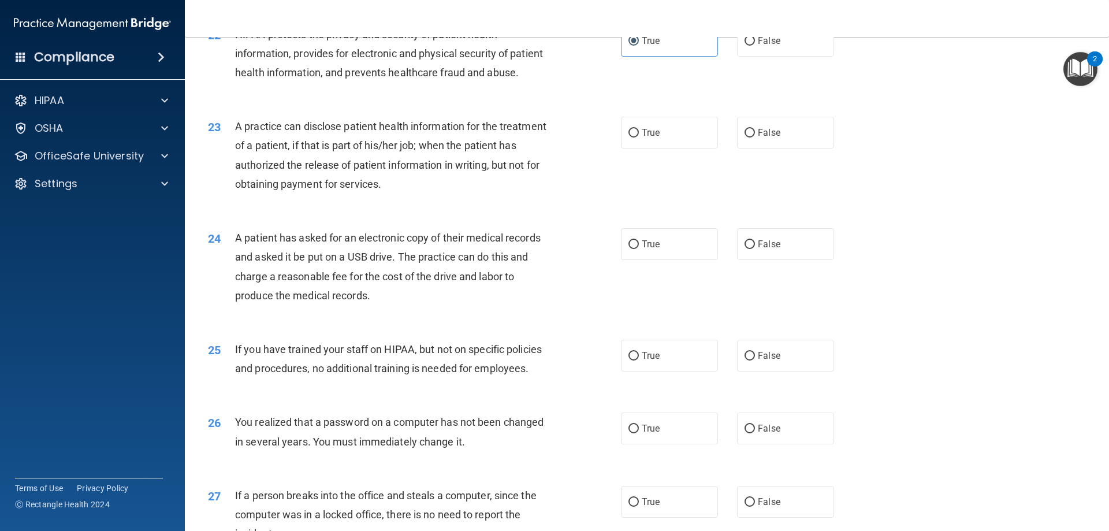
scroll to position [1857, 0]
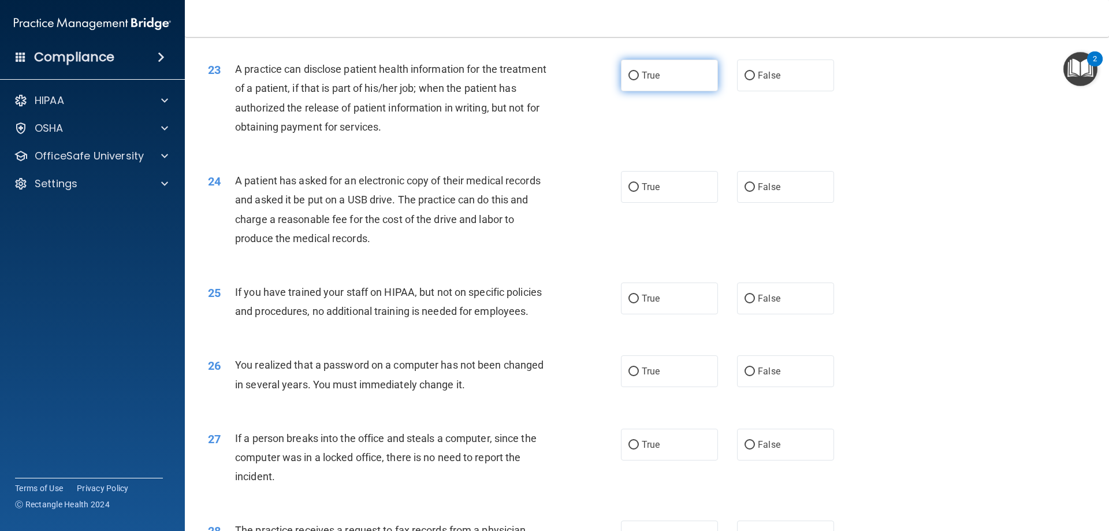
click at [682, 91] on label "True" at bounding box center [669, 76] width 97 height 32
click at [639, 80] on input "True" at bounding box center [634, 76] width 10 height 9
radio input "true"
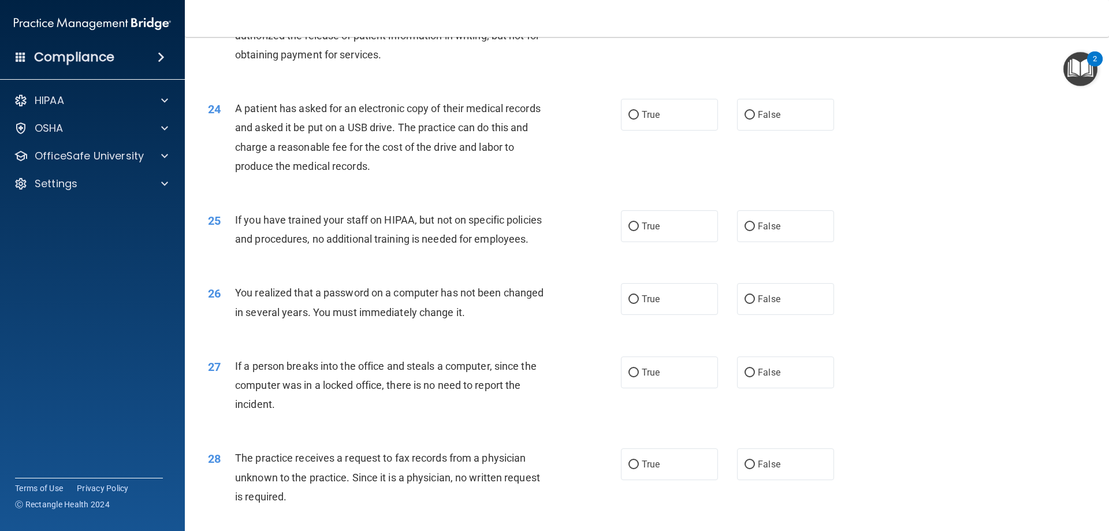
scroll to position [1972, 0]
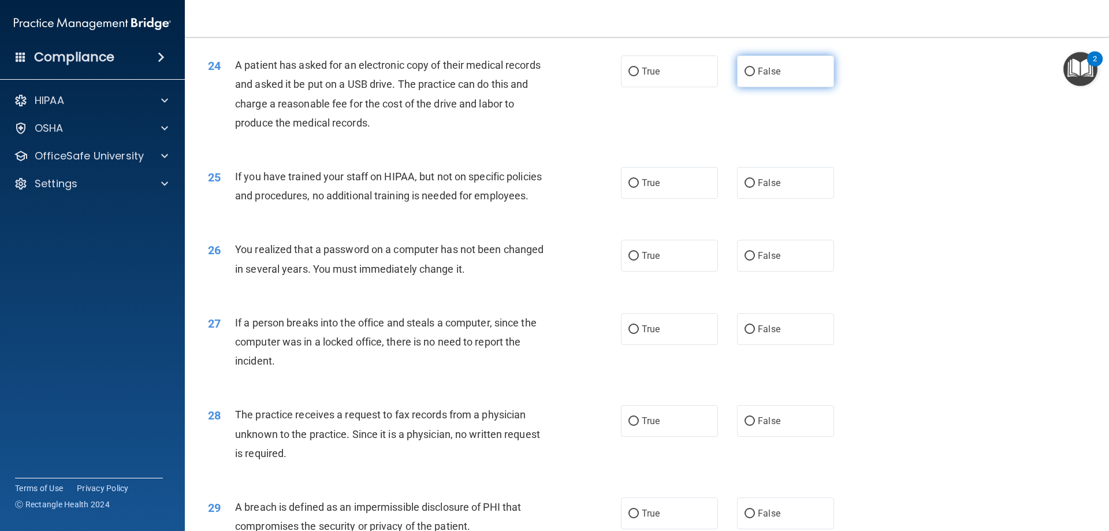
click at [758, 77] on span "False" at bounding box center [769, 71] width 23 height 11
click at [755, 76] on input "False" at bounding box center [750, 72] width 10 height 9
radio input "true"
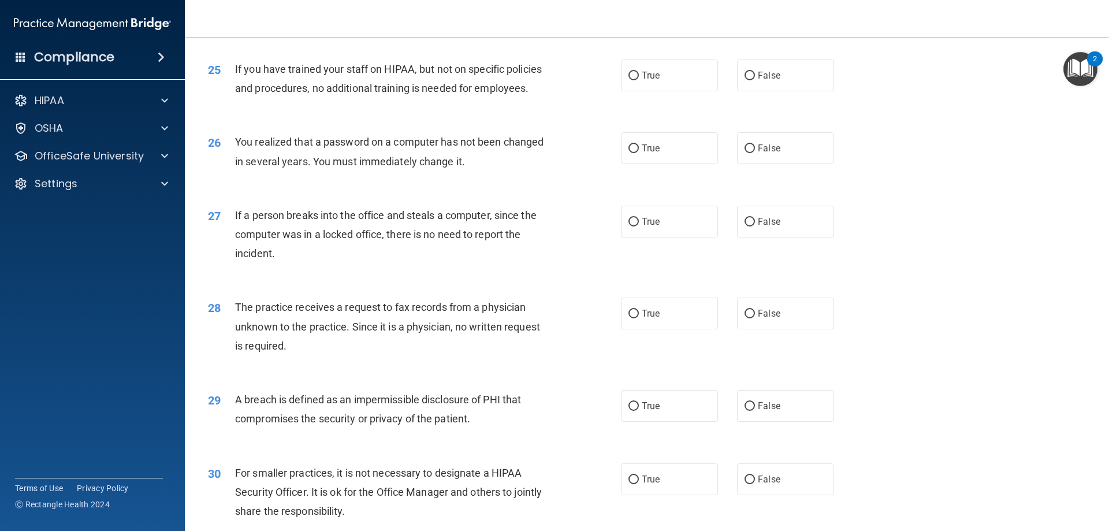
scroll to position [2088, 0]
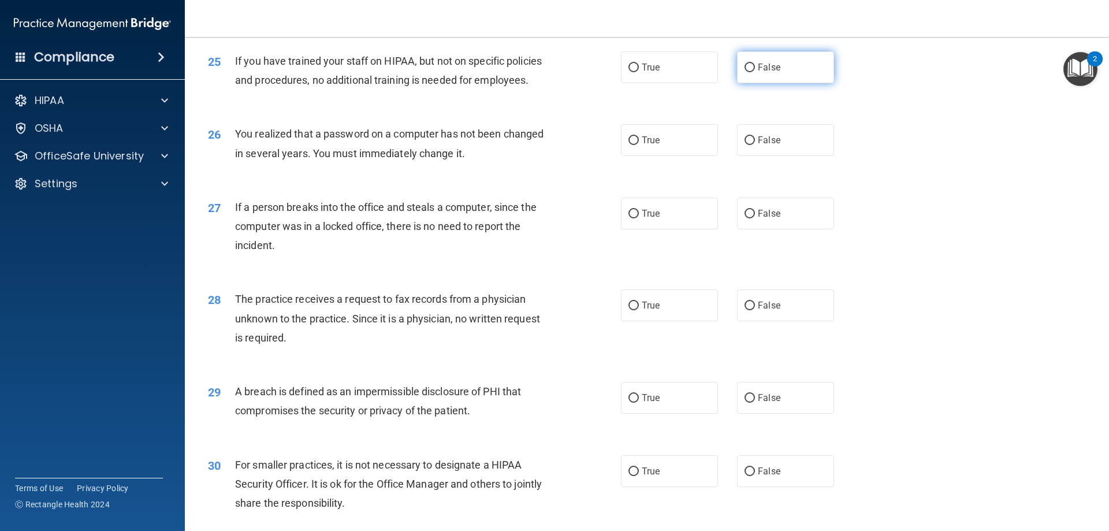
click at [797, 83] on label "False" at bounding box center [785, 67] width 97 height 32
click at [755, 72] on input "False" at bounding box center [750, 68] width 10 height 9
radio input "true"
click at [629, 145] on input "True" at bounding box center [634, 140] width 10 height 9
radio input "true"
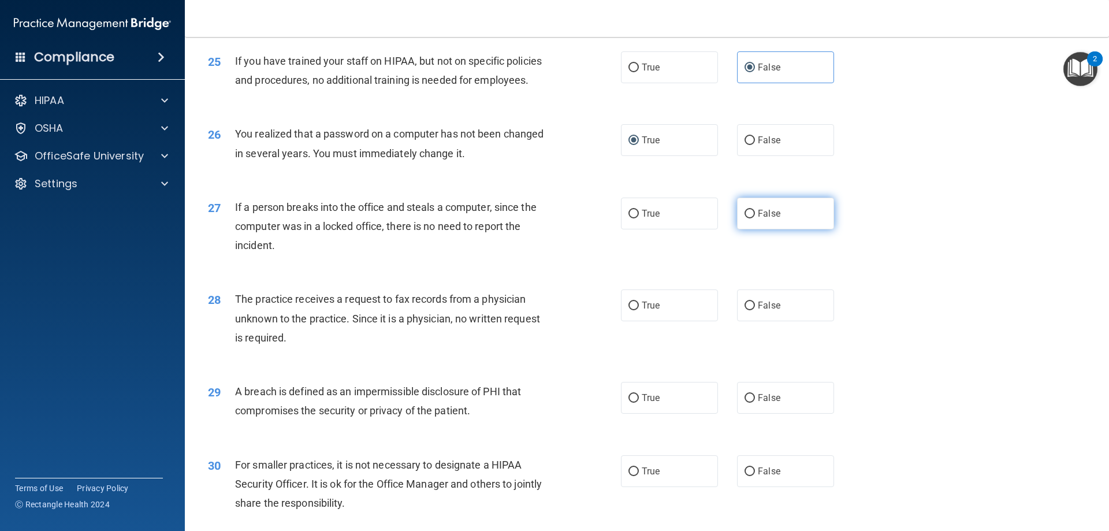
click at [774, 229] on label "False" at bounding box center [785, 214] width 97 height 32
click at [755, 218] on input "False" at bounding box center [750, 214] width 10 height 9
radio input "true"
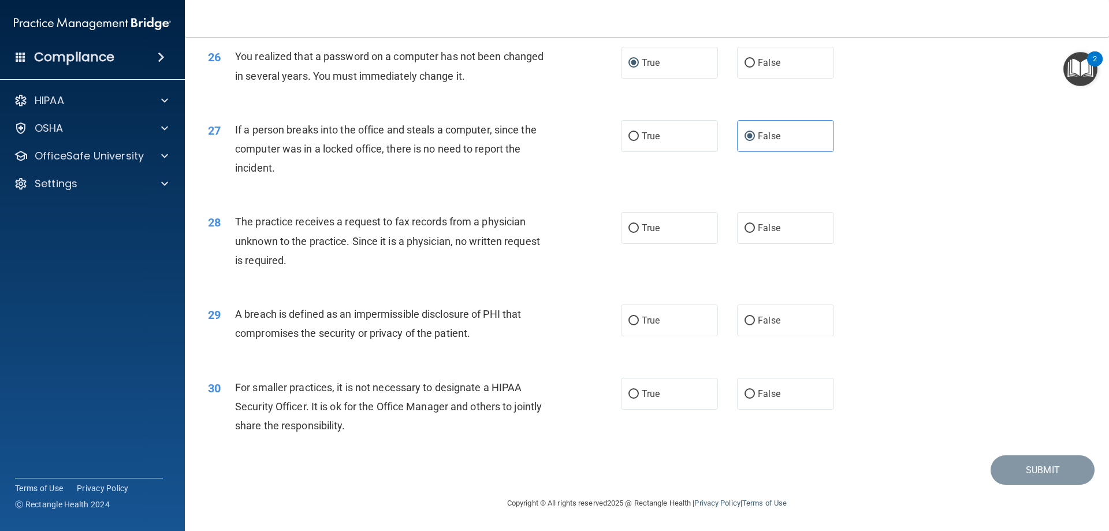
scroll to position [2204, 0]
click at [768, 219] on label "False" at bounding box center [785, 228] width 97 height 32
click at [755, 224] on input "False" at bounding box center [750, 228] width 10 height 9
radio input "true"
click at [805, 388] on label "False" at bounding box center [785, 394] width 97 height 32
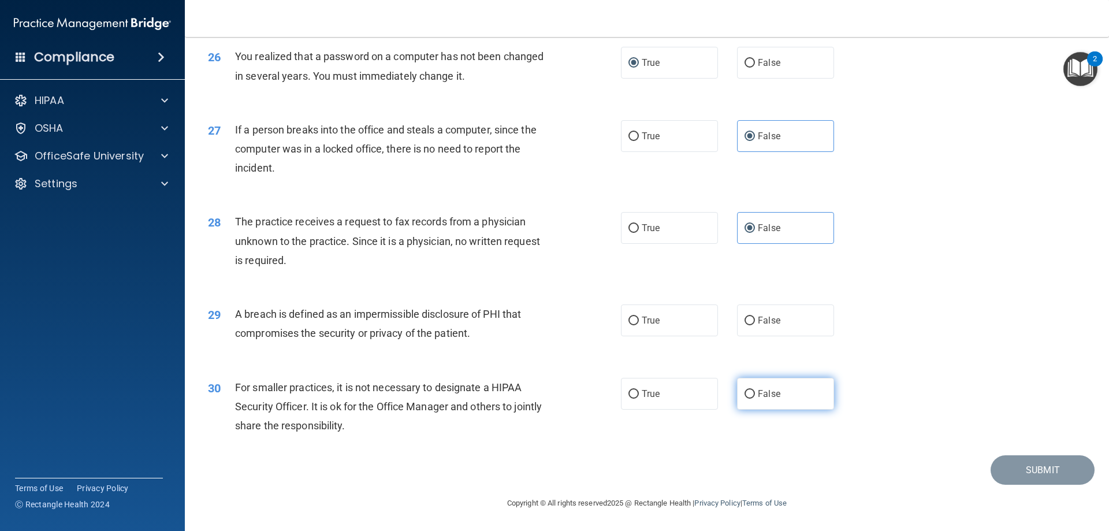
click at [755, 390] on input "False" at bounding box center [750, 394] width 10 height 9
radio input "true"
click at [629, 335] on label "True" at bounding box center [669, 320] width 97 height 32
click at [629, 325] on input "True" at bounding box center [634, 321] width 10 height 9
radio input "true"
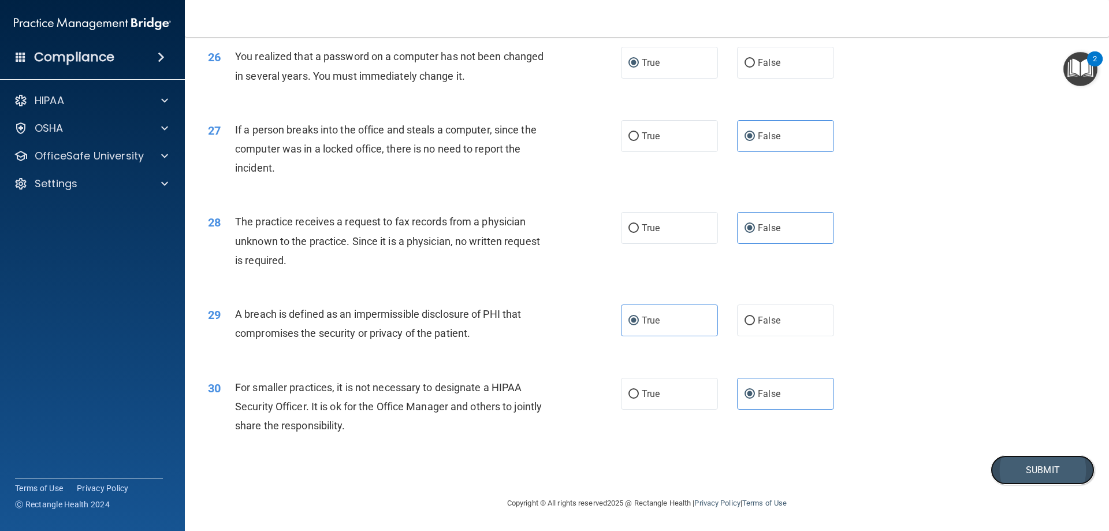
click at [1044, 470] on button "Submit" at bounding box center [1043, 469] width 104 height 29
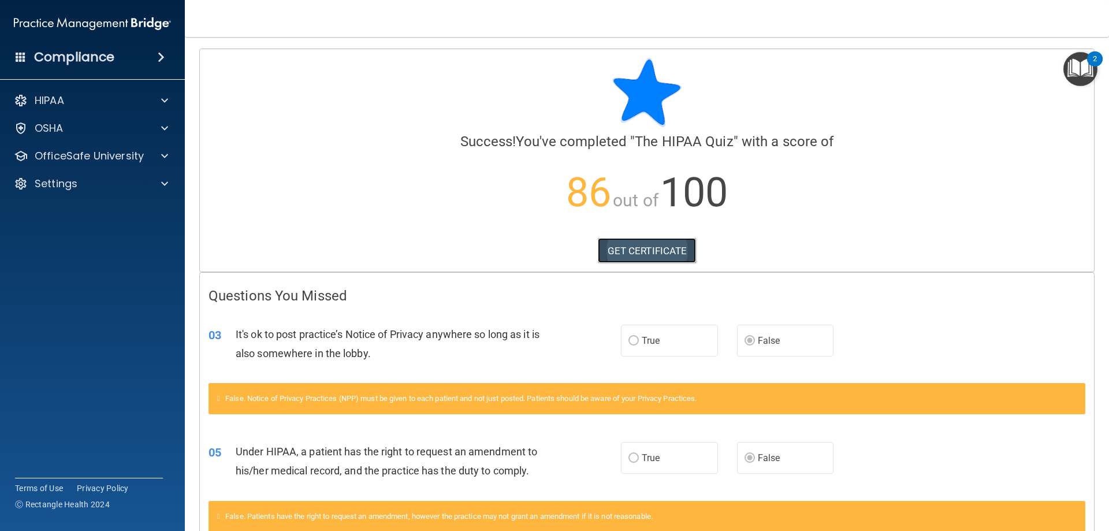
click at [667, 248] on link "GET CERTIFICATE" at bounding box center [647, 250] width 99 height 25
